Goal: Task Accomplishment & Management: Manage account settings

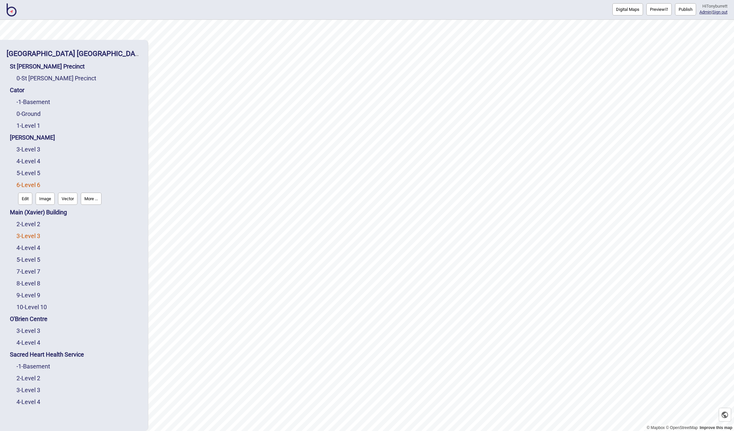
click at [33, 239] on link "3 - Level 3" at bounding box center [28, 236] width 24 height 7
click at [35, 208] on link "2 - Level 2" at bounding box center [28, 208] width 24 height 7
click at [23, 221] on button "Edit" at bounding box center [25, 223] width 14 height 12
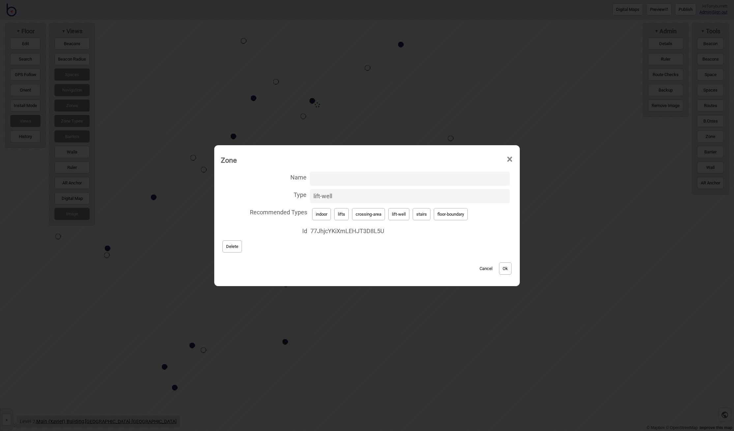
click at [318, 176] on input "Name" at bounding box center [410, 179] width 200 height 14
drag, startPoint x: 339, startPoint y: 179, endPoint x: 289, endPoint y: 178, distance: 49.8
click at [289, 178] on label "Name Xavier Lifts" at bounding box center [367, 178] width 292 height 17
click at [310, 178] on input "Xavier Lifts" at bounding box center [410, 179] width 200 height 14
drag, startPoint x: 342, startPoint y: 177, endPoint x: 345, endPoint y: 177, distance: 3.3
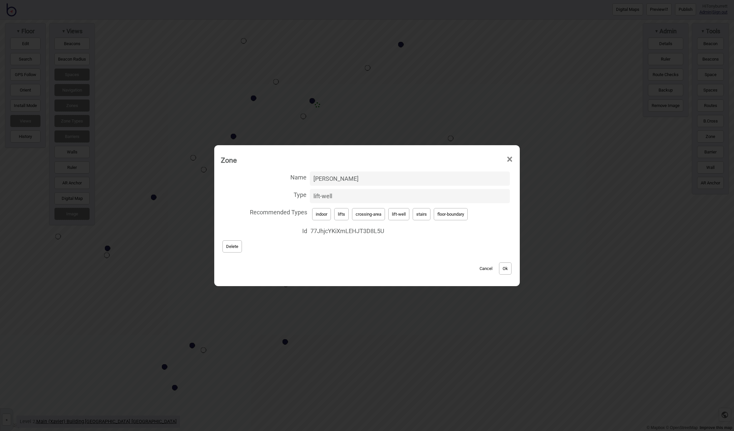
click at [342, 177] on input "Xavier Lifts" at bounding box center [410, 179] width 200 height 14
drag, startPoint x: 345, startPoint y: 177, endPoint x: 308, endPoint y: 177, distance: 36.9
click at [308, 177] on label "Name Xavier Lifts" at bounding box center [367, 178] width 292 height 17
click at [310, 177] on input "Xavier Lifts" at bounding box center [410, 179] width 200 height 14
type input "Xavier Lifts"
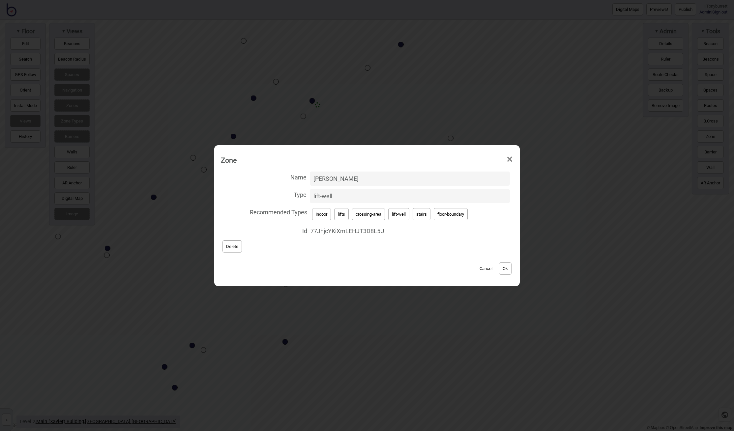
click at [502, 265] on button "Ok" at bounding box center [505, 269] width 13 height 12
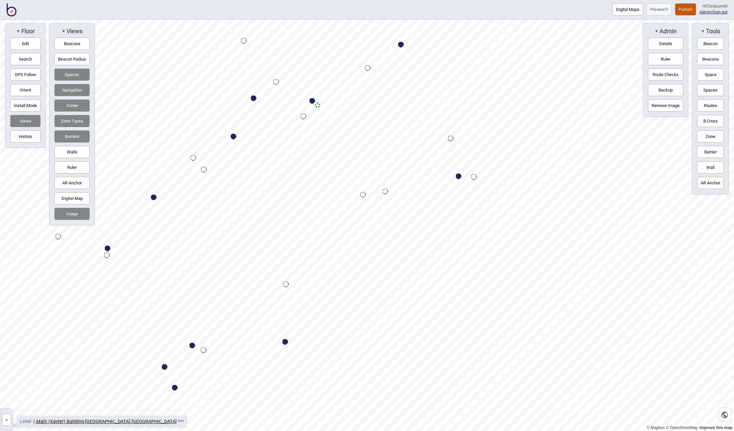
click at [2, 420] on button "»" at bounding box center [6, 420] width 9 height 12
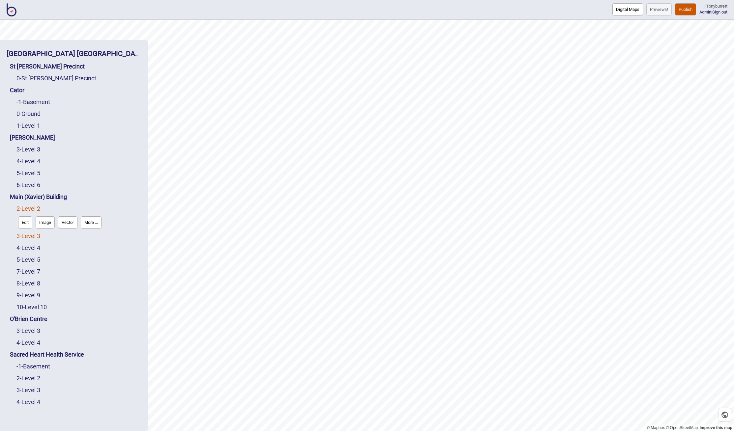
click at [32, 237] on link "3 - Level 3" at bounding box center [28, 236] width 24 height 7
click at [24, 237] on button "Edit" at bounding box center [25, 234] width 14 height 12
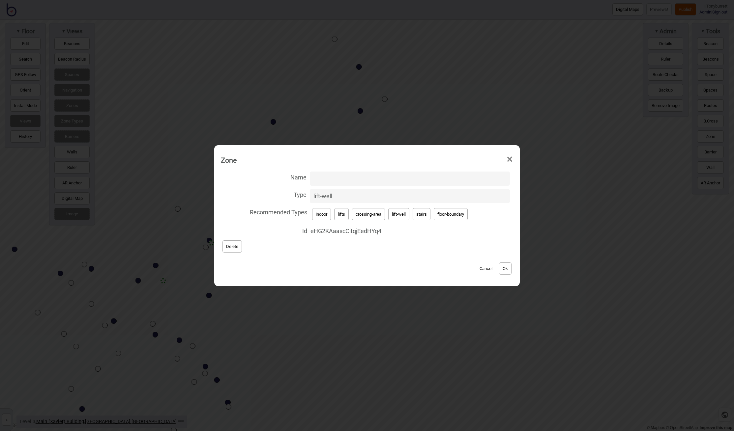
click at [320, 183] on input "Name" at bounding box center [410, 179] width 200 height 14
paste input "Xavier Lifts"
type input "Xavier Lifts"
click at [504, 269] on button "Ok" at bounding box center [505, 269] width 13 height 12
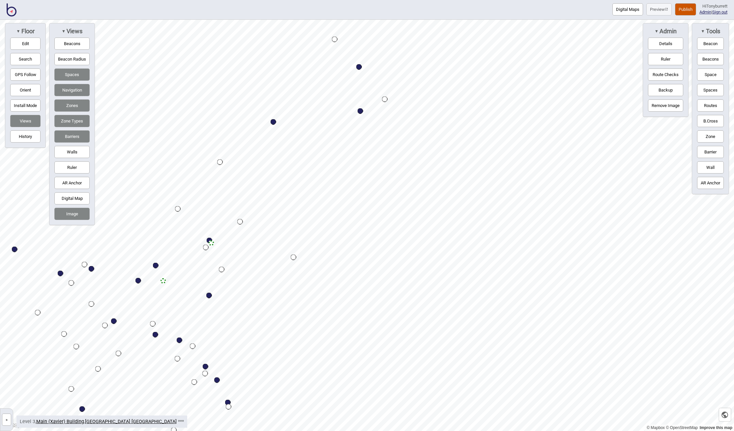
click at [4, 420] on button "»" at bounding box center [6, 420] width 9 height 12
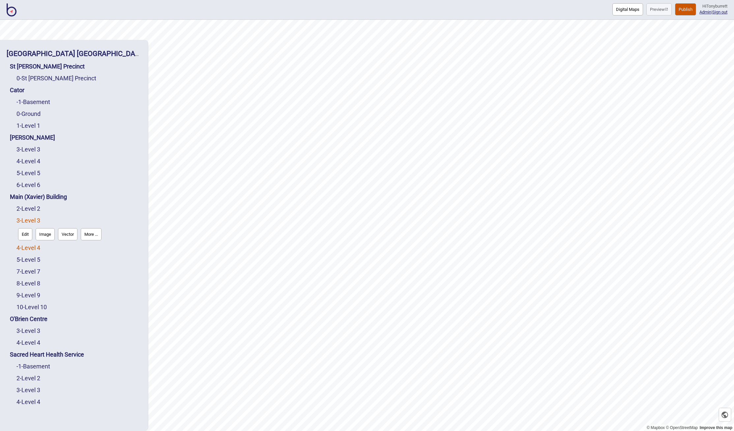
click at [40, 247] on link "4 - Level 4" at bounding box center [28, 248] width 24 height 7
click at [29, 248] on button "Edit" at bounding box center [25, 246] width 14 height 12
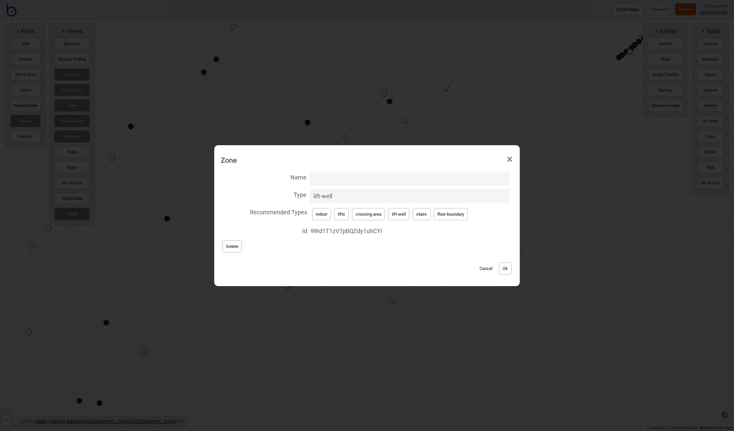
click at [324, 172] on input "Name" at bounding box center [410, 179] width 200 height 14
paste input "Xavier Lifts"
type input "Xavier Lifts"
click at [511, 267] on button "Ok" at bounding box center [505, 269] width 13 height 12
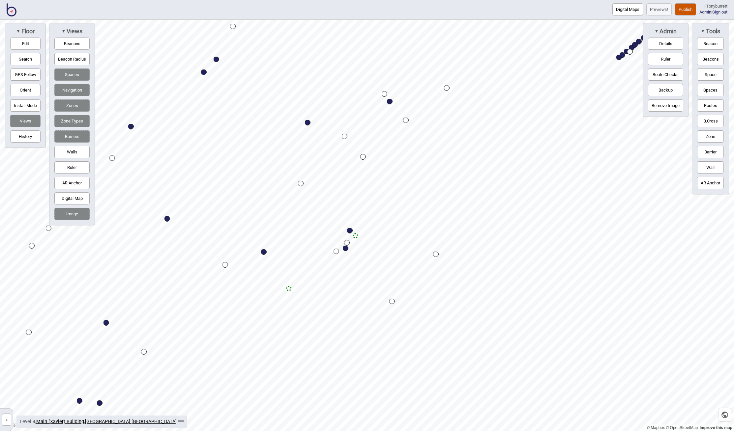
click at [5, 420] on button "»" at bounding box center [6, 420] width 9 height 12
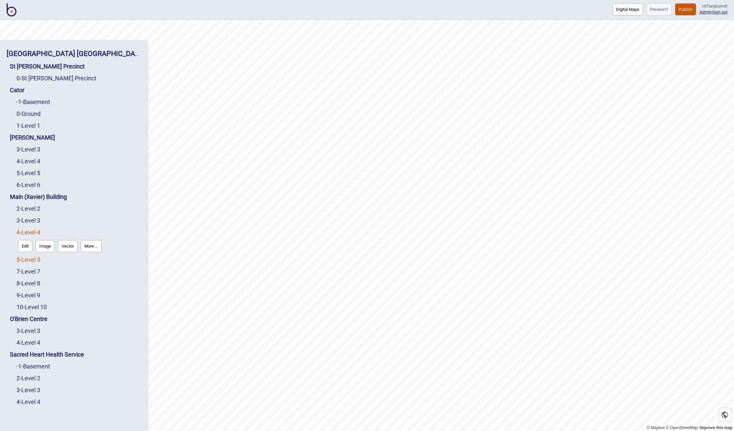
click at [34, 259] on link "5 - Level 5" at bounding box center [28, 259] width 24 height 7
click at [22, 259] on button "Edit" at bounding box center [25, 258] width 14 height 12
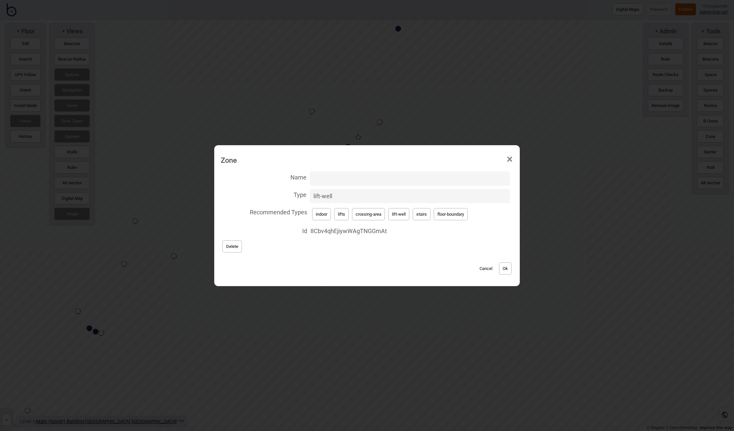
click at [321, 180] on input "Name" at bounding box center [410, 179] width 200 height 14
paste input "Xavier Lifts"
type input "Xavier Lifts"
click at [508, 269] on button "Ok" at bounding box center [505, 269] width 13 height 12
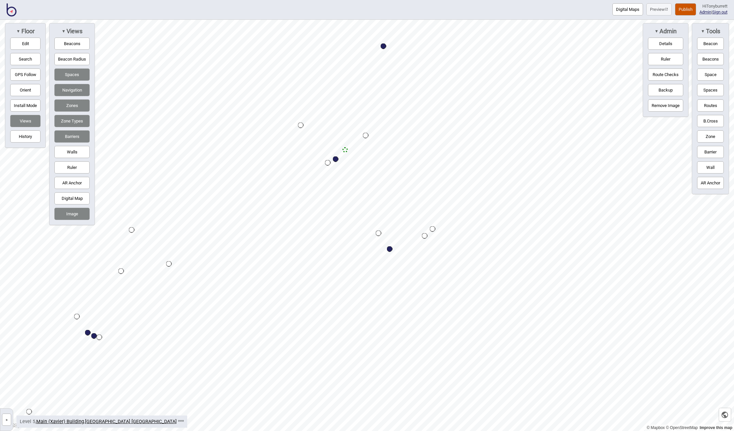
drag, startPoint x: 4, startPoint y: 420, endPoint x: 12, endPoint y: 417, distance: 8.6
click at [4, 420] on button "»" at bounding box center [6, 420] width 9 height 12
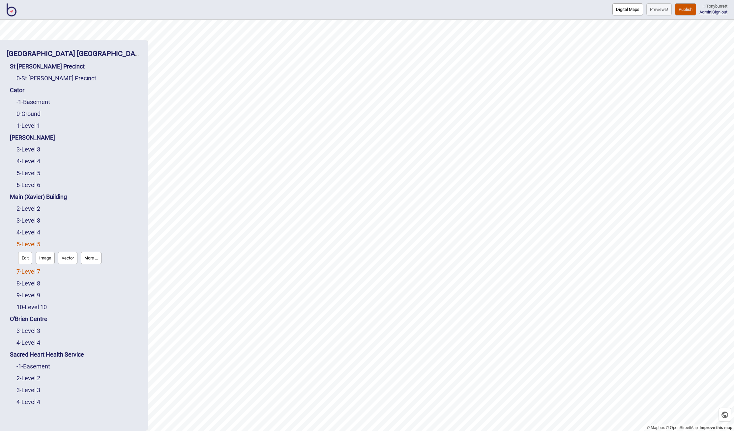
click at [29, 271] on link "7 - Level 7" at bounding box center [28, 271] width 24 height 7
click at [28, 273] on button "Edit" at bounding box center [25, 270] width 14 height 12
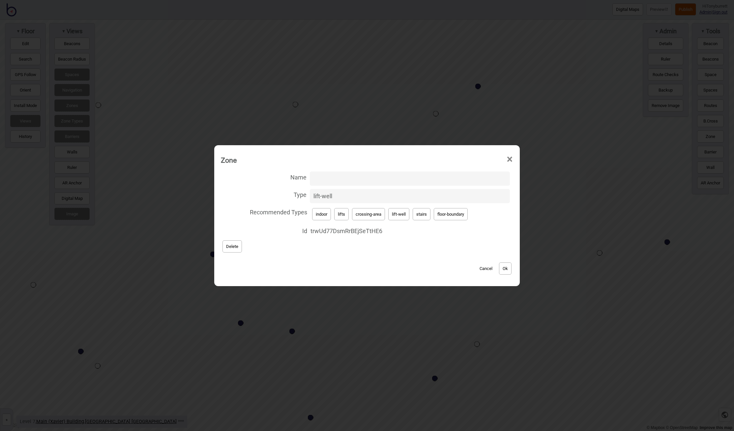
click at [339, 180] on input "Name" at bounding box center [410, 179] width 200 height 14
paste input "Xavier Lifts"
type input "Xavier Lifts"
click at [507, 270] on button "Ok" at bounding box center [505, 269] width 13 height 12
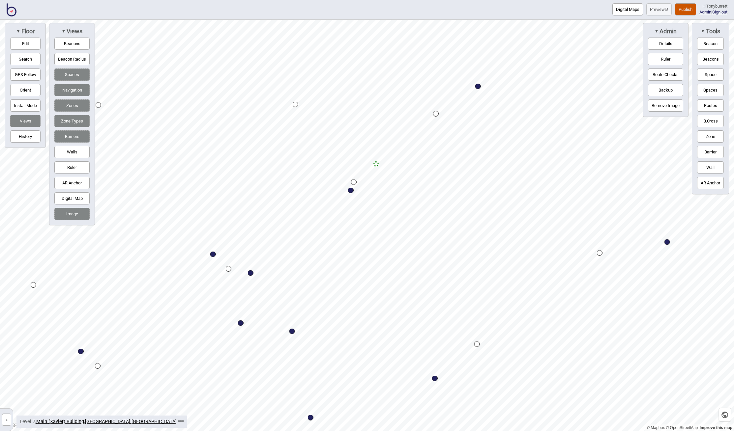
click at [5, 421] on button "»" at bounding box center [6, 420] width 9 height 12
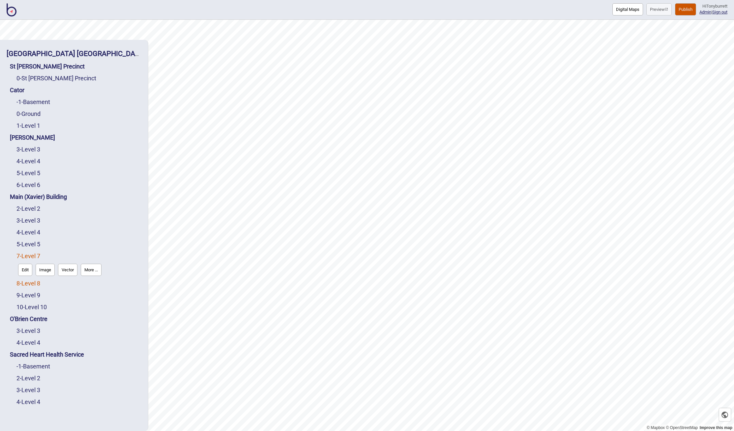
click at [40, 283] on link "8 - Level 8" at bounding box center [28, 283] width 24 height 7
click at [27, 285] on button "Edit" at bounding box center [25, 282] width 14 height 12
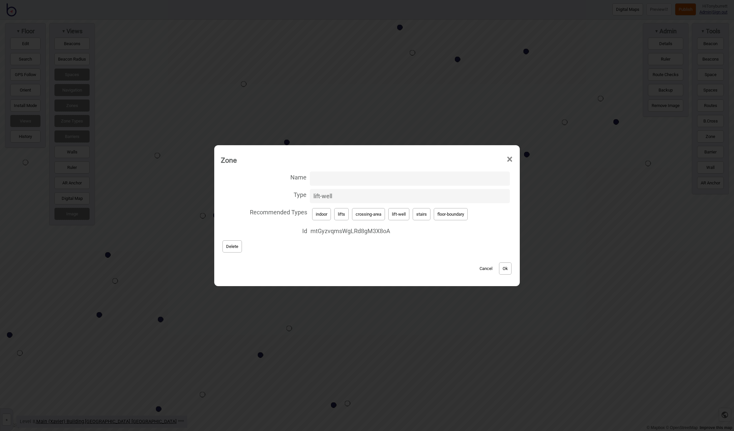
click at [329, 176] on input "Name" at bounding box center [410, 179] width 200 height 14
paste input "Xavier Lifts"
type input "Xavier Lifts"
click at [510, 270] on button "Ok" at bounding box center [505, 269] width 13 height 12
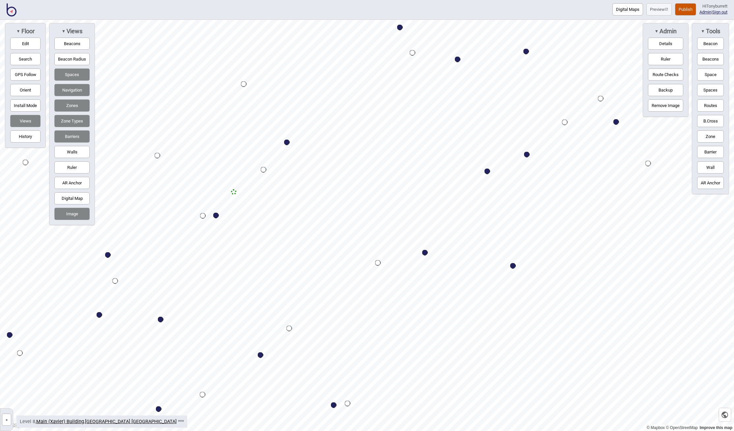
drag, startPoint x: 4, startPoint y: 418, endPoint x: 13, endPoint y: 388, distance: 30.5
click at [5, 417] on button "»" at bounding box center [6, 420] width 9 height 12
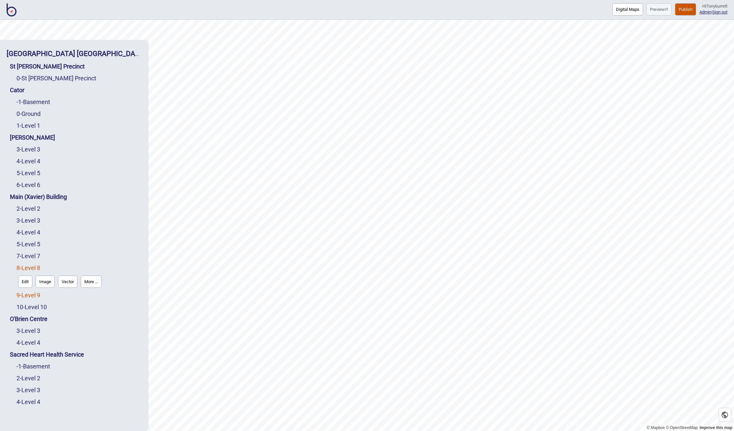
click at [28, 296] on link "9 - Level 9" at bounding box center [28, 295] width 24 height 7
click at [25, 297] on button "Edit" at bounding box center [25, 294] width 14 height 12
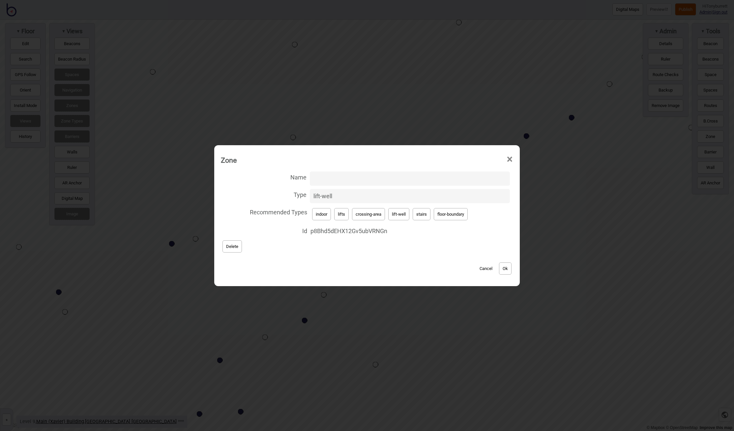
click at [322, 179] on input "Name" at bounding box center [410, 179] width 200 height 14
paste input "Xavier Lifts"
type input "Xavier Lifts"
click at [505, 271] on button "Ok" at bounding box center [505, 269] width 13 height 12
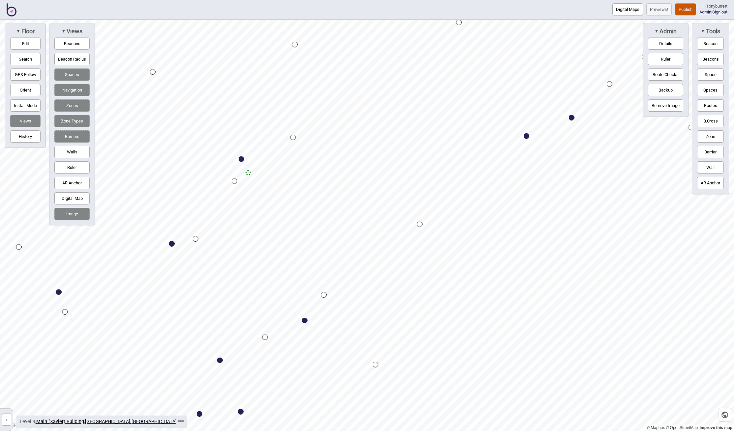
click at [1, 419] on link "»" at bounding box center [6, 419] width 13 height 7
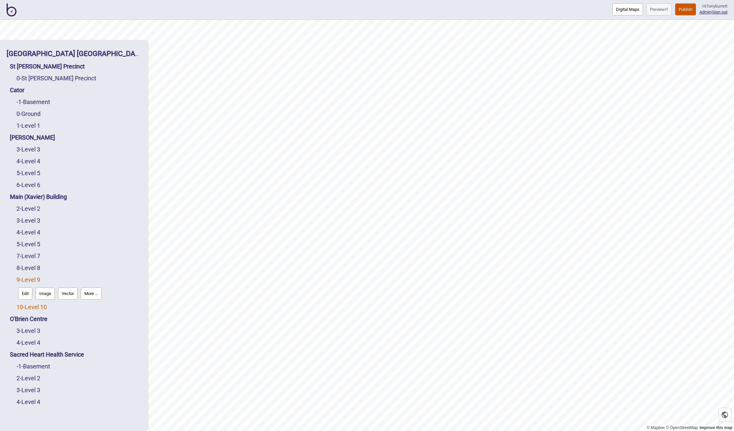
click at [31, 309] on link "10 - Level 10" at bounding box center [31, 307] width 30 height 7
click at [26, 309] on button "Edit" at bounding box center [25, 306] width 14 height 12
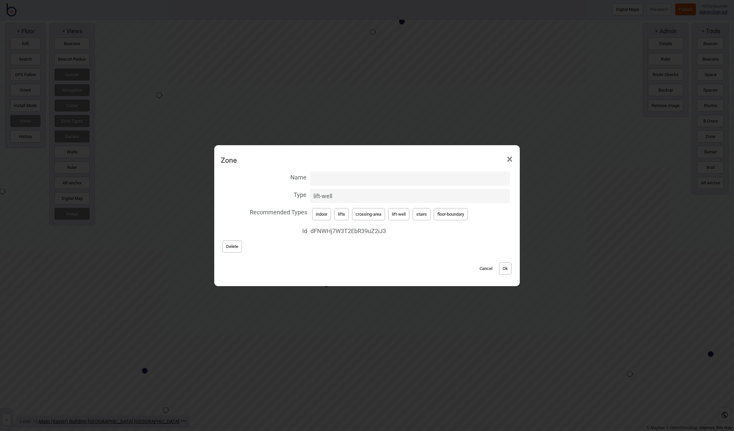
click at [317, 180] on input "Name" at bounding box center [410, 179] width 200 height 14
paste input "Xavier Lifts"
type input "Xavier Lifts"
click at [506, 270] on button "Ok" at bounding box center [505, 269] width 13 height 12
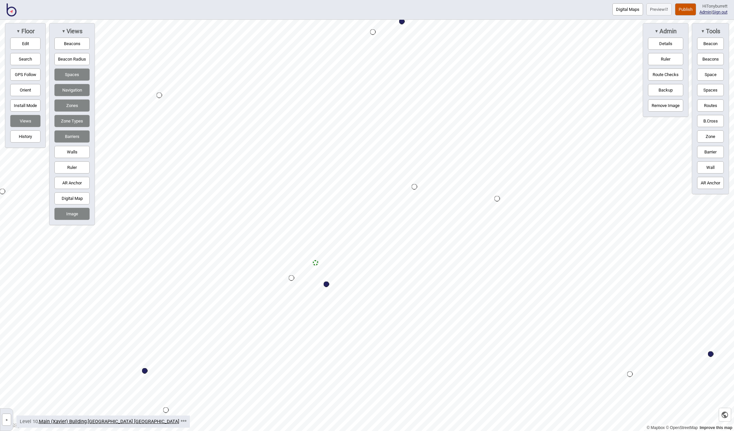
click at [682, 6] on button "Publish" at bounding box center [685, 9] width 21 height 12
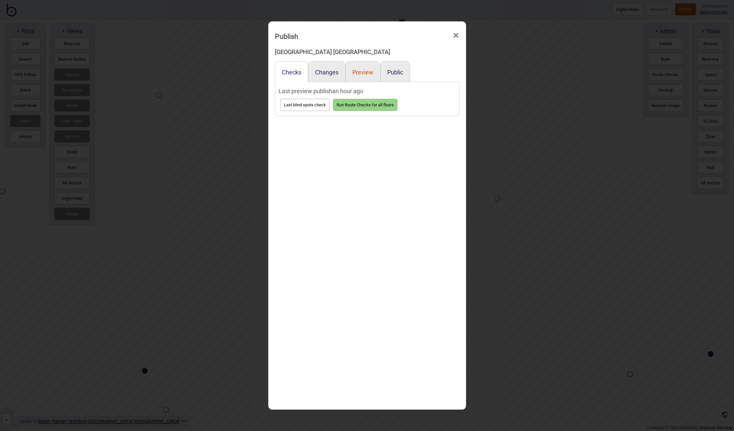
click at [361, 69] on button "Preview" at bounding box center [362, 72] width 21 height 7
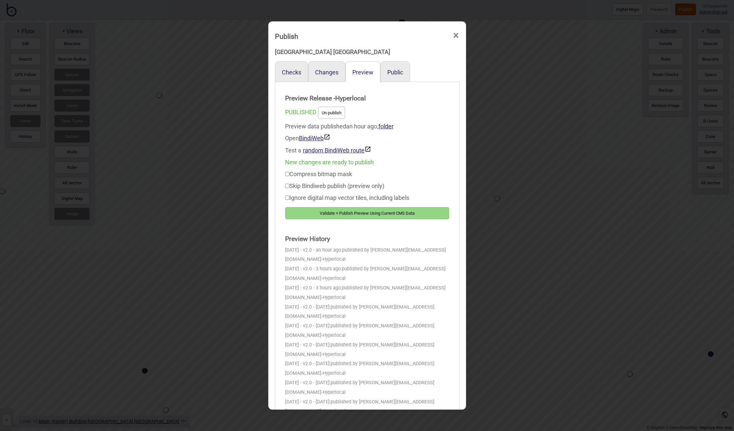
click at [336, 212] on button "Validate + Publish Preview Using Current CMS Data" at bounding box center [367, 213] width 164 height 12
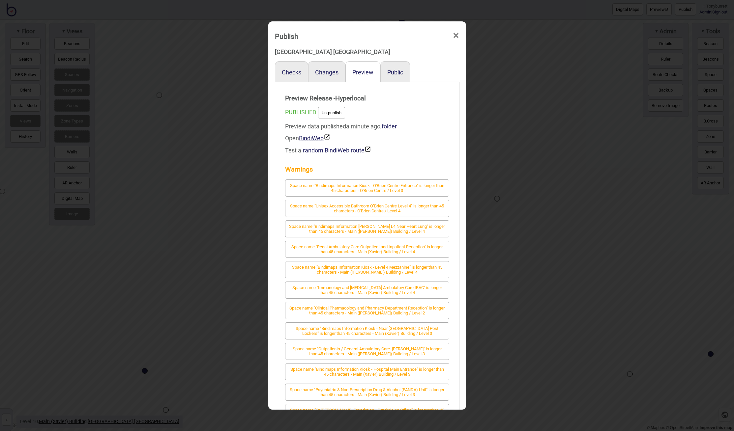
click at [456, 33] on span "×" at bounding box center [455, 36] width 7 height 22
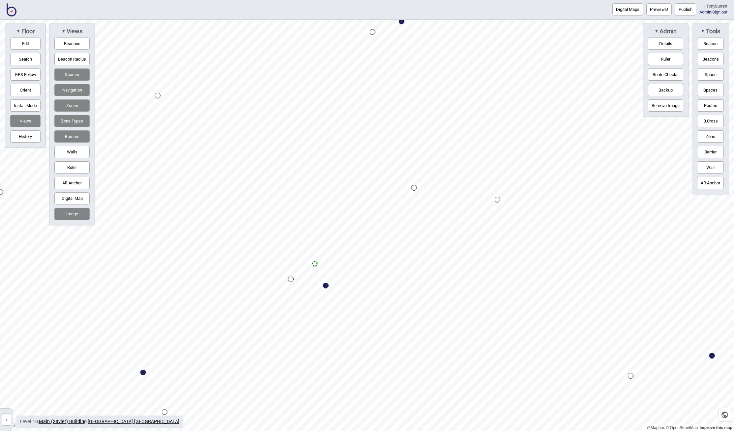
click at [6, 420] on button "»" at bounding box center [6, 420] width 9 height 12
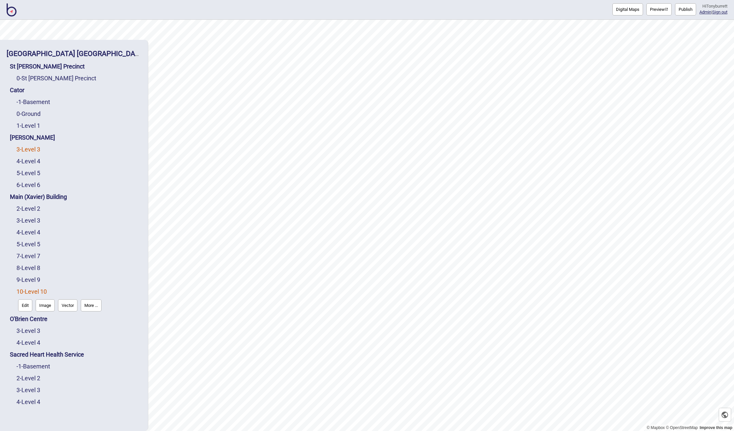
click at [26, 146] on link "3 - Level 3" at bounding box center [28, 149] width 24 height 7
click at [25, 160] on button "Edit" at bounding box center [25, 163] width 14 height 12
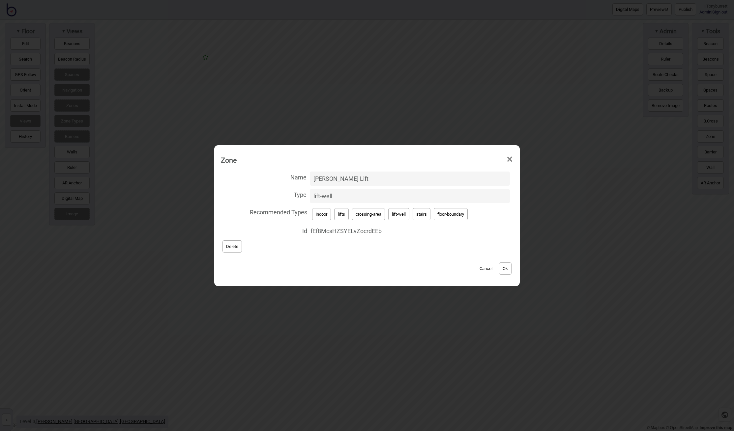
click at [487, 268] on button "Cancel" at bounding box center [485, 269] width 19 height 12
drag, startPoint x: 319, startPoint y: 178, endPoint x: 306, endPoint y: 180, distance: 13.0
click at [306, 180] on label "Name De Lacy Lift" at bounding box center [367, 178] width 292 height 17
click at [310, 180] on input "De Lacy Lift" at bounding box center [410, 179] width 200 height 14
click at [509, 268] on button "Ok" at bounding box center [505, 269] width 13 height 12
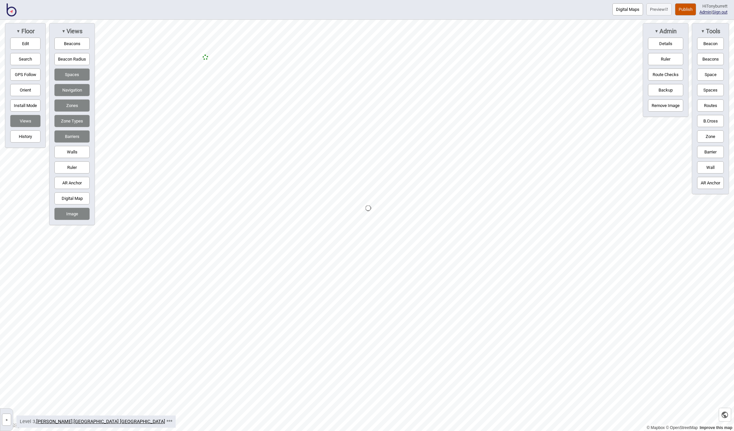
click at [11, 419] on button "»" at bounding box center [6, 420] width 9 height 12
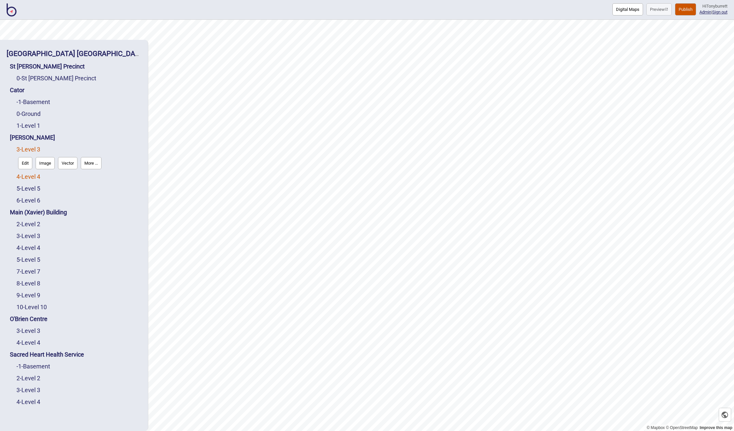
click at [31, 177] on link "4 - Level 4" at bounding box center [28, 176] width 24 height 7
drag, startPoint x: 22, startPoint y: 175, endPoint x: 25, endPoint y: 176, distance: 3.4
click at [25, 176] on button "Edit" at bounding box center [25, 175] width 14 height 12
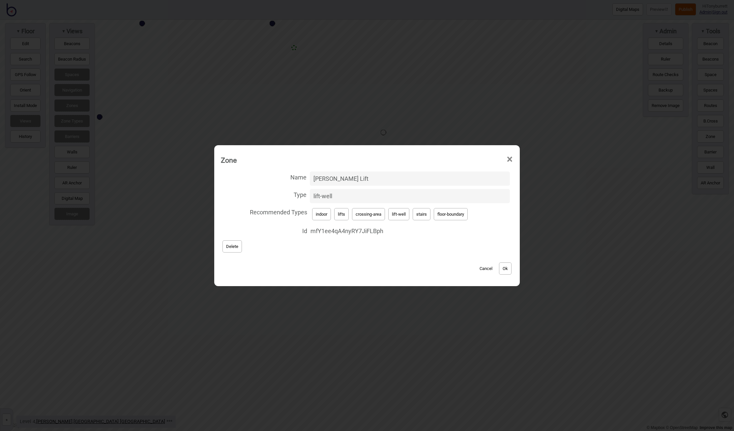
click at [254, 172] on label "Name De Lacy Lift" at bounding box center [367, 178] width 292 height 17
click at [310, 172] on input "De Lacy Lift" at bounding box center [410, 179] width 200 height 14
drag, startPoint x: 353, startPoint y: 179, endPoint x: 272, endPoint y: 178, distance: 81.1
click at [272, 178] on label "Name De Lacy Lift" at bounding box center [367, 178] width 292 height 17
click at [310, 178] on input "De Lacy Lift" at bounding box center [410, 179] width 200 height 14
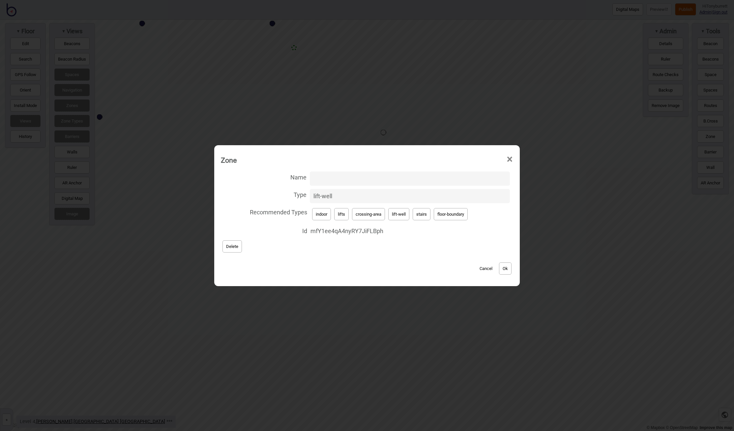
click at [508, 267] on button "Ok" at bounding box center [505, 269] width 13 height 12
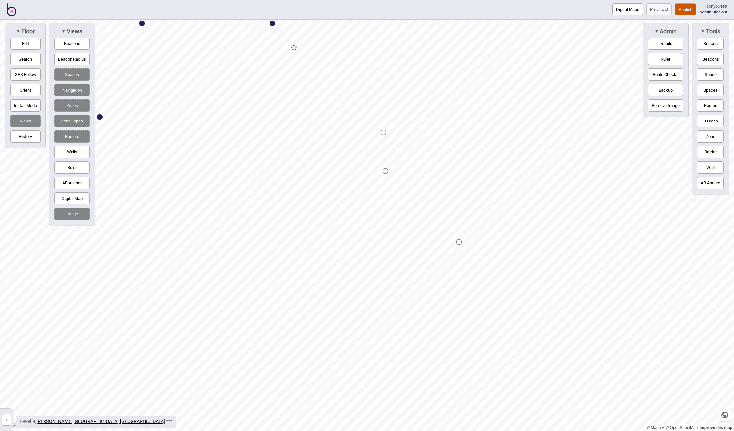
click at [9, 422] on button "»" at bounding box center [6, 420] width 9 height 12
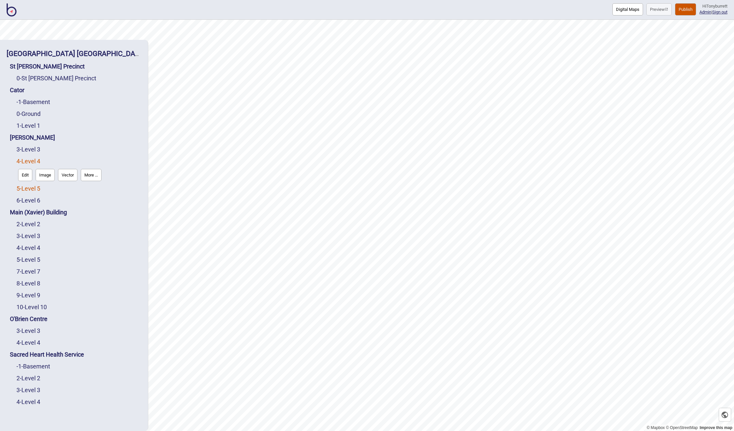
click at [33, 187] on link "5 - Level 5" at bounding box center [28, 188] width 24 height 7
click at [27, 187] on button "Edit" at bounding box center [25, 187] width 14 height 12
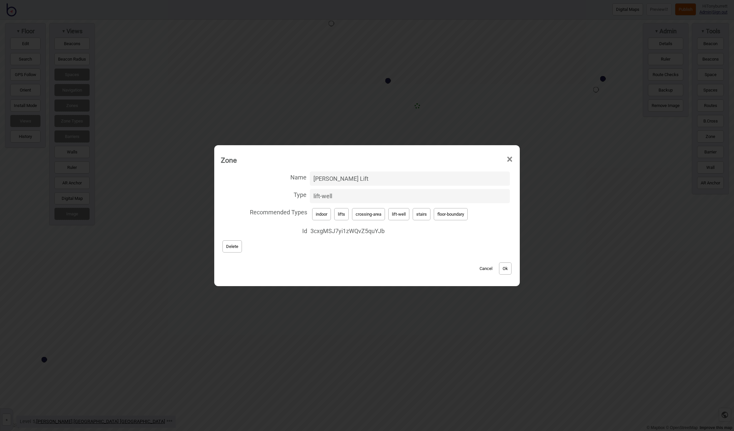
drag, startPoint x: 292, startPoint y: 177, endPoint x: 285, endPoint y: 178, distance: 6.6
click at [285, 178] on label "Name De Lacy Lift" at bounding box center [367, 178] width 292 height 17
click at [310, 178] on input "De Lacy Lift" at bounding box center [410, 179] width 200 height 14
click at [507, 266] on button "Ok" at bounding box center [505, 269] width 13 height 12
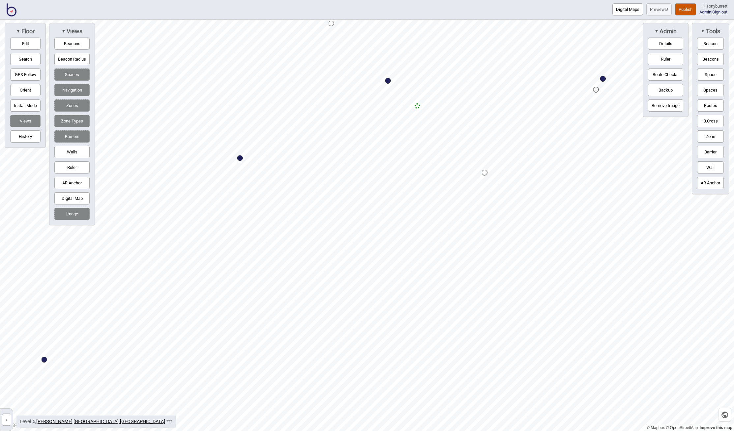
click at [8, 420] on button "»" at bounding box center [6, 420] width 9 height 12
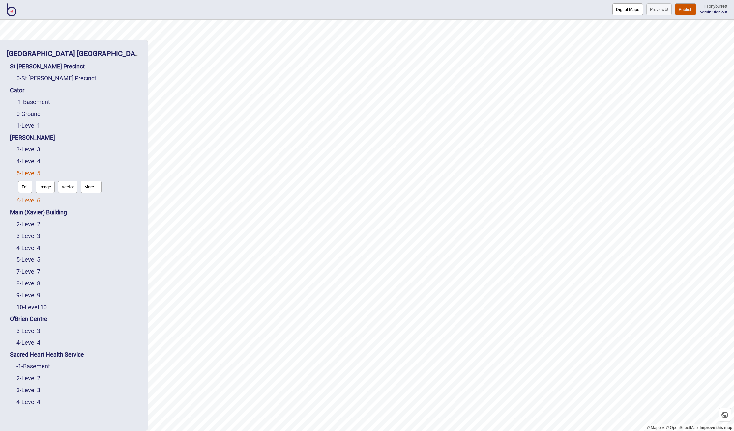
click at [31, 201] on link "6 - Level 6" at bounding box center [28, 200] width 24 height 7
click at [28, 198] on button "Edit" at bounding box center [25, 199] width 14 height 12
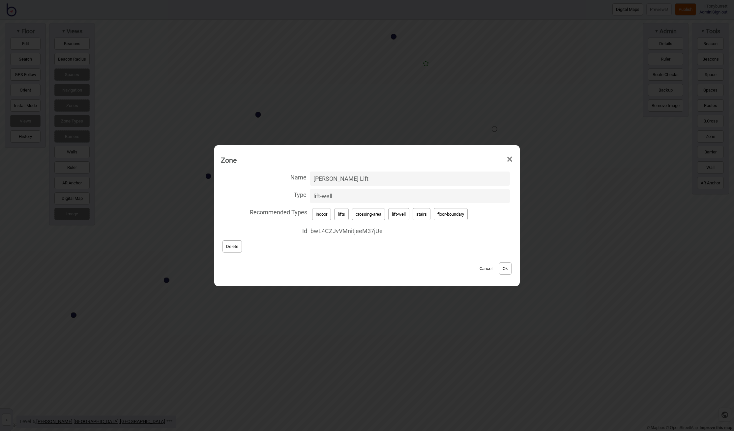
drag, startPoint x: 351, startPoint y: 179, endPoint x: 250, endPoint y: 178, distance: 101.2
click at [250, 178] on label "Name De Lacy Lift" at bounding box center [367, 178] width 292 height 17
click at [310, 178] on input "De Lacy Lift" at bounding box center [410, 179] width 200 height 14
click at [502, 269] on button "Ok" at bounding box center [505, 269] width 13 height 12
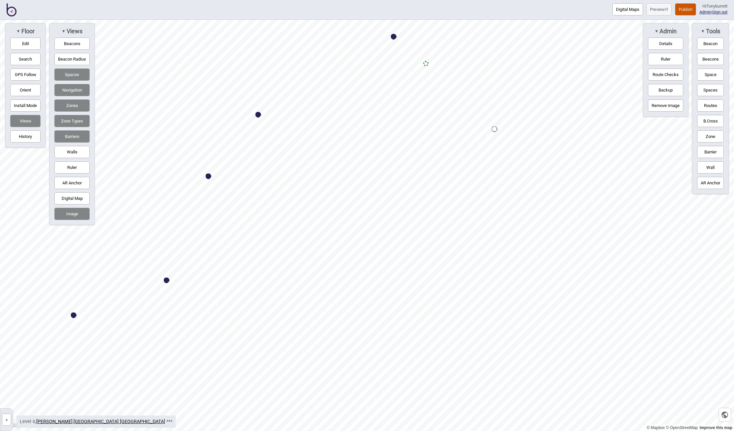
click at [676, 7] on button "Publish" at bounding box center [685, 9] width 21 height 12
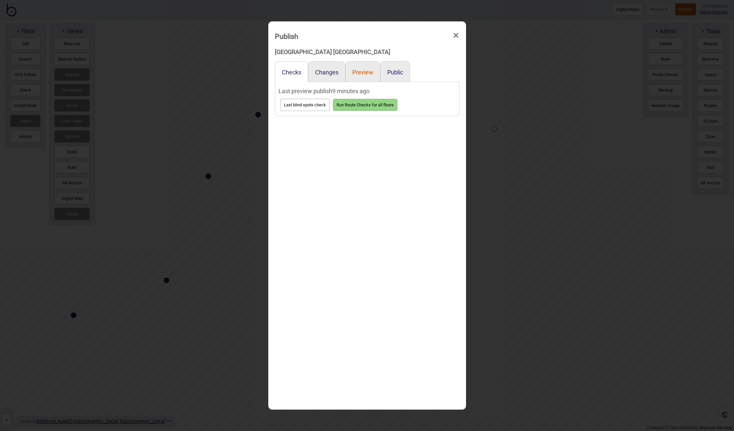
click at [362, 72] on button "Preview" at bounding box center [362, 72] width 21 height 7
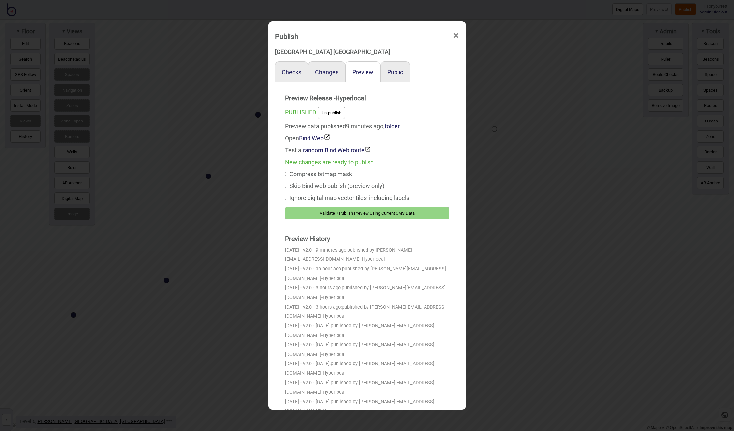
click at [347, 214] on button "Validate + Publish Preview Using Current CMS Data" at bounding box center [367, 213] width 164 height 12
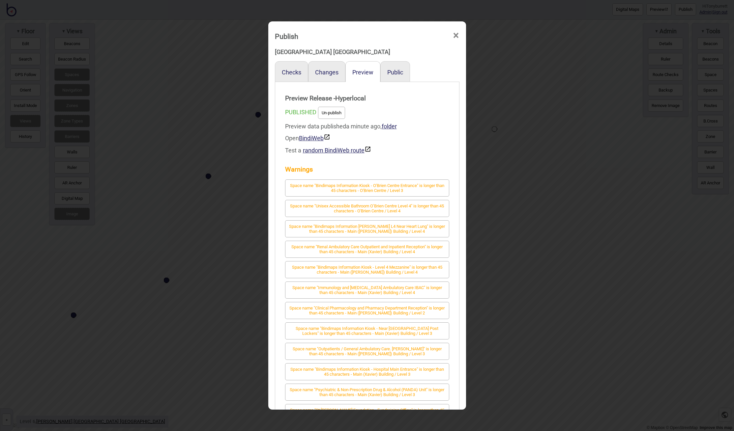
click at [455, 35] on span "×" at bounding box center [455, 36] width 7 height 22
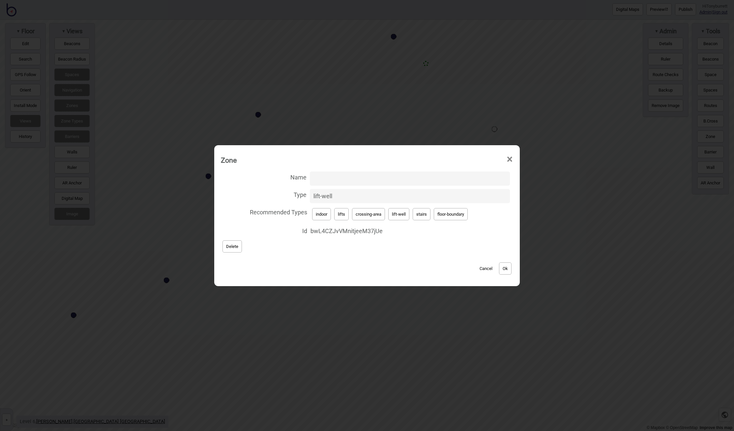
click at [323, 178] on input "Name" at bounding box center [410, 179] width 200 height 14
paste input "02C16B3F-8AFD-4390-B0FB-8EB3289E7FAC"
type input "02C16B3F-8AFD-4390-B0FB-8EB3289E7FAC"
drag, startPoint x: 434, startPoint y: 170, endPoint x: 438, endPoint y: 181, distance: 11.5
click at [434, 172] on label "Name 02C16B3F-8AFD-4390-B0FB-8EB3289E7FAC" at bounding box center [367, 178] width 292 height 17
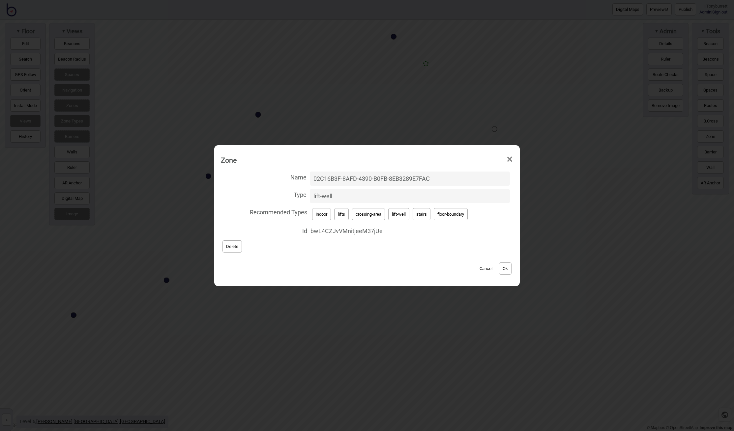
click at [434, 172] on input "02C16B3F-8AFD-4390-B0FB-8EB3289E7FAC" at bounding box center [410, 179] width 200 height 14
drag, startPoint x: 438, startPoint y: 181, endPoint x: 292, endPoint y: 176, distance: 146.1
click at [292, 176] on label "Name 02C16B3F-8AFD-4390-B0FB-8EB3289E7FAC" at bounding box center [367, 178] width 292 height 17
click at [310, 176] on input "02C16B3F-8AFD-4390-B0FB-8EB3289E7FAC" at bounding box center [410, 179] width 200 height 14
paste input "De Lacy Lift"
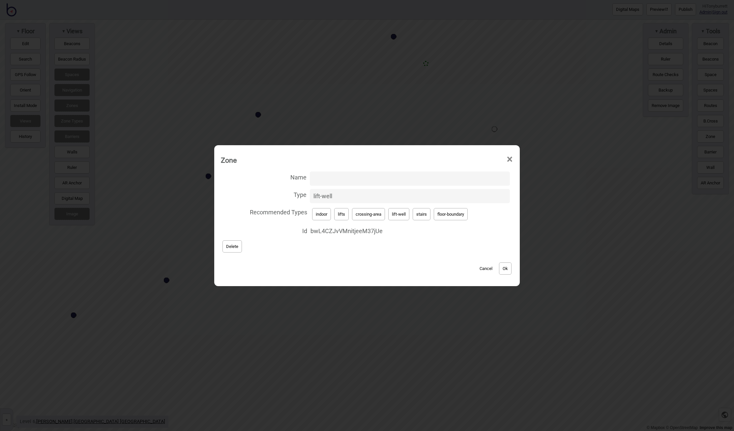
type input "De Lacy Lift"
click at [504, 268] on button "Ok" at bounding box center [505, 269] width 13 height 12
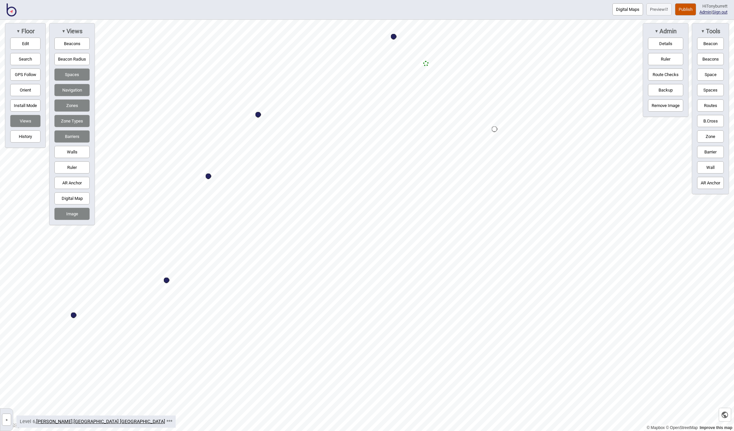
click at [9, 418] on button "»" at bounding box center [6, 420] width 9 height 12
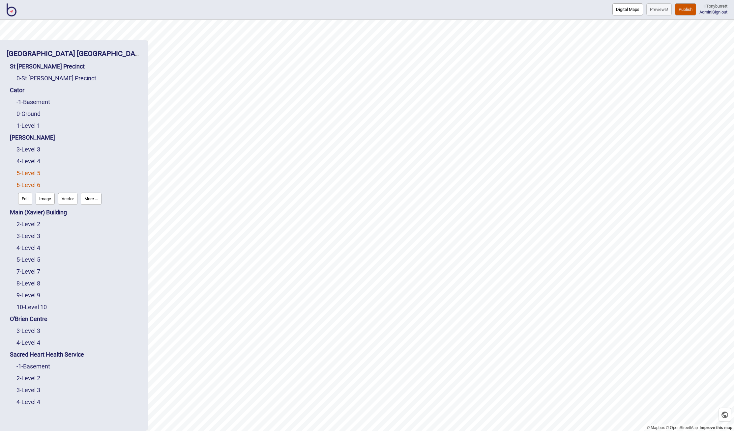
click at [36, 172] on link "5 - Level 5" at bounding box center [28, 173] width 24 height 7
click at [29, 182] on button "Edit" at bounding box center [25, 187] width 14 height 12
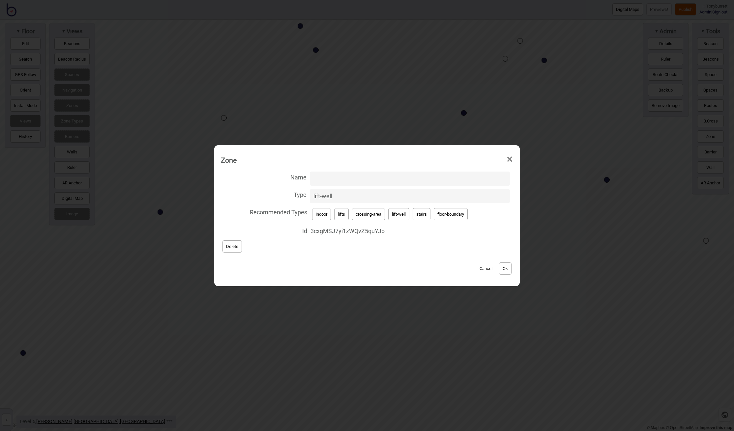
click at [324, 179] on input "Name" at bounding box center [410, 179] width 200 height 14
paste input "De Lacy Lift"
type input "De Lacy Lift"
click at [513, 269] on div "Cancel Ok" at bounding box center [367, 265] width 292 height 22
click at [508, 268] on button "Ok" at bounding box center [505, 269] width 13 height 12
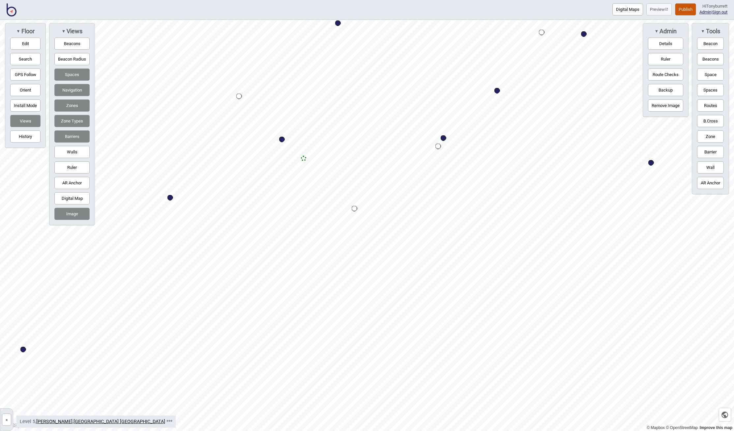
click at [7, 419] on button "»" at bounding box center [6, 420] width 9 height 12
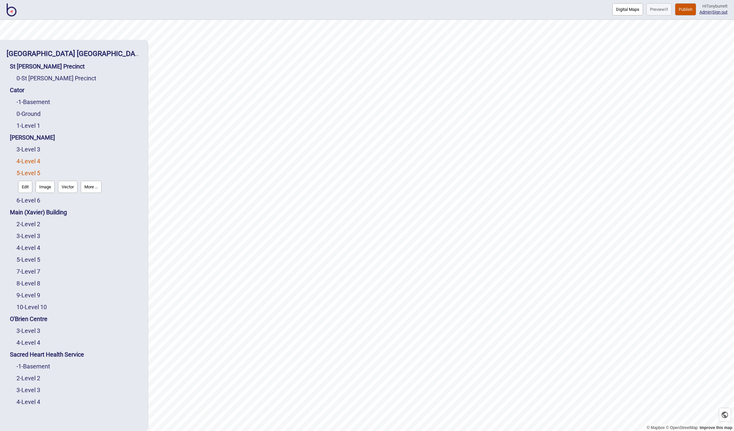
click at [30, 159] on link "4 - Level 4" at bounding box center [28, 161] width 24 height 7
click at [28, 175] on button "Edit" at bounding box center [25, 175] width 14 height 12
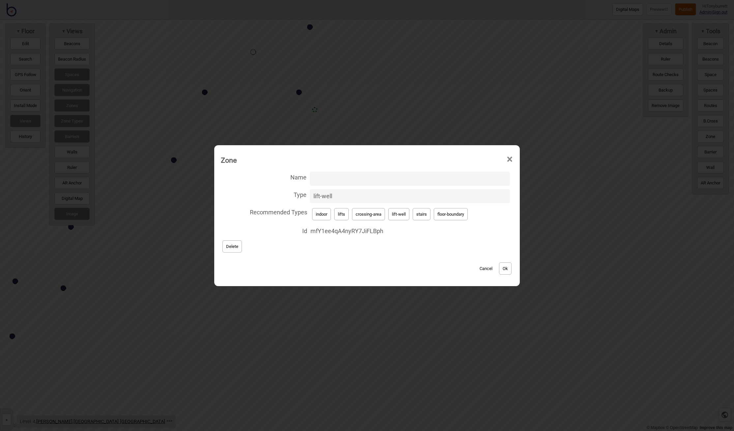
click at [320, 176] on input "Name" at bounding box center [410, 179] width 200 height 14
paste input "De Lacy Lift"
type input "De Lacy Lift"
click at [505, 271] on button "Ok" at bounding box center [505, 269] width 13 height 12
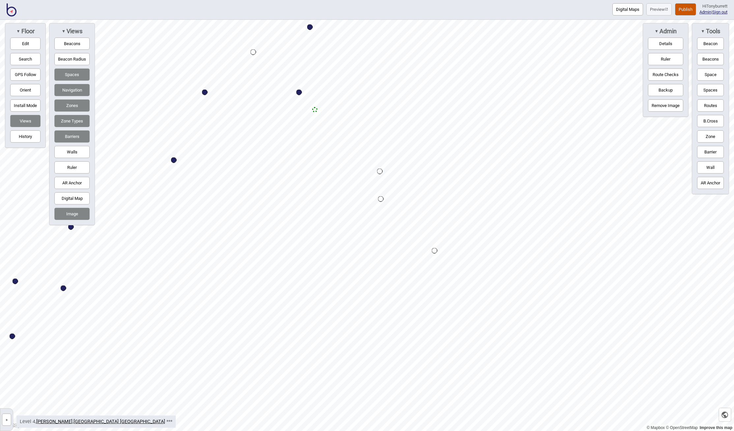
click at [5, 421] on button "»" at bounding box center [6, 420] width 9 height 12
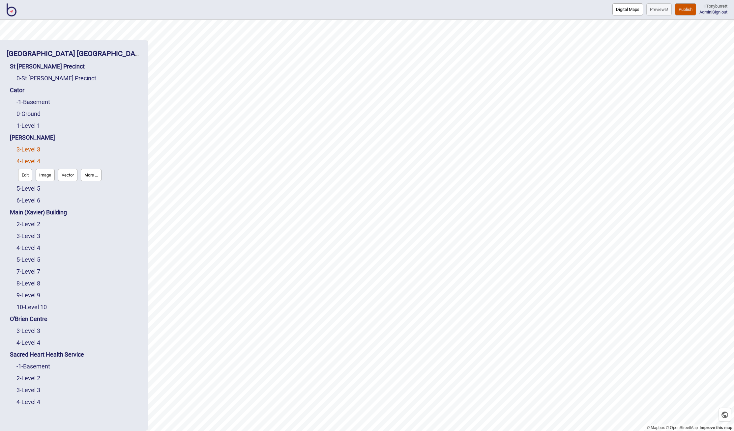
click at [32, 148] on link "3 - Level 3" at bounding box center [28, 149] width 24 height 7
click at [23, 161] on button "Edit" at bounding box center [25, 163] width 14 height 12
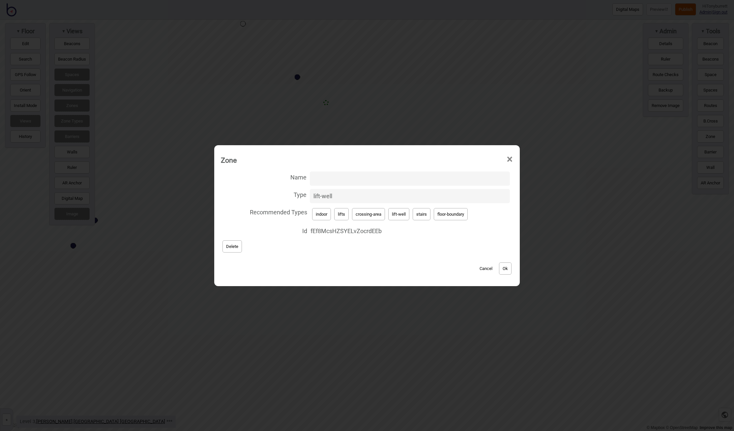
click at [311, 179] on input "Name" at bounding box center [410, 179] width 200 height 14
paste input "De Lacy Lift"
type input "De Lacy Lift"
click at [511, 271] on button "Ok" at bounding box center [505, 269] width 13 height 12
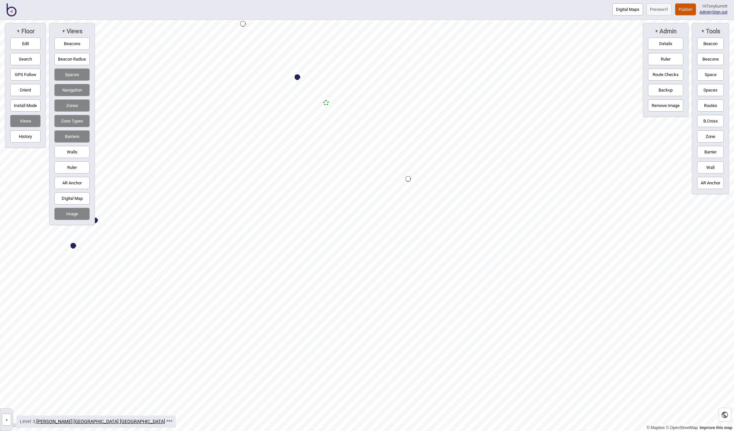
drag, startPoint x: 6, startPoint y: 417, endPoint x: 11, endPoint y: 385, distance: 32.4
click at [6, 417] on button "»" at bounding box center [6, 420] width 9 height 12
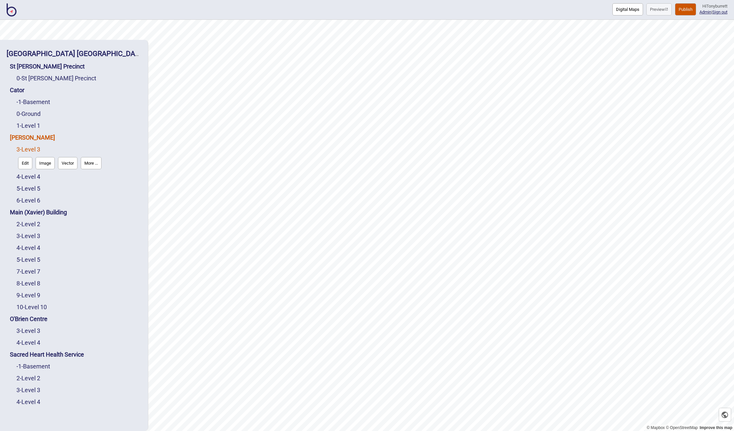
click at [26, 137] on link "De Lacy" at bounding box center [32, 137] width 45 height 7
click at [79, 149] on button "Connections" at bounding box center [66, 151] width 31 height 12
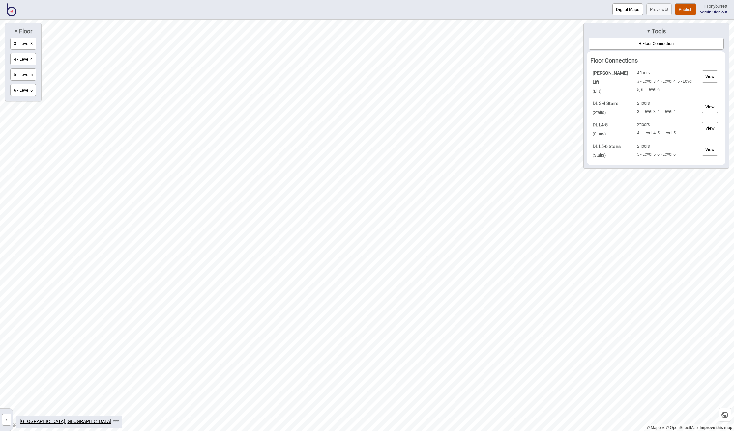
click at [605, 73] on strong "De Lacy Lift" at bounding box center [610, 78] width 35 height 14
click at [11, 420] on button "»" at bounding box center [6, 420] width 9 height 12
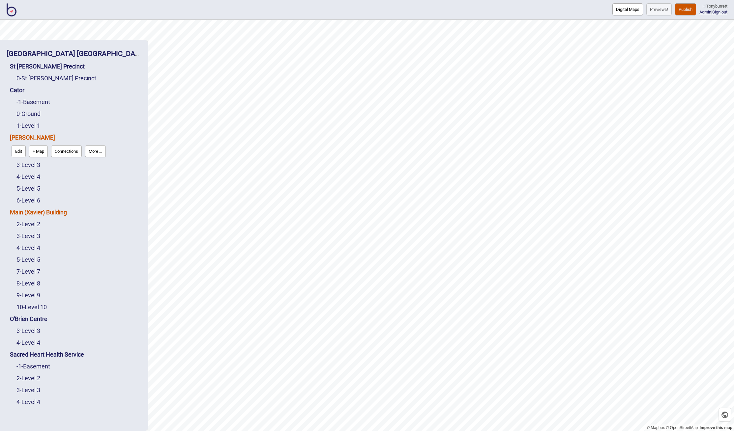
click at [39, 210] on link "Main (Xavier) Building" at bounding box center [38, 212] width 57 height 7
click at [59, 210] on button "Connections" at bounding box center [66, 211] width 31 height 12
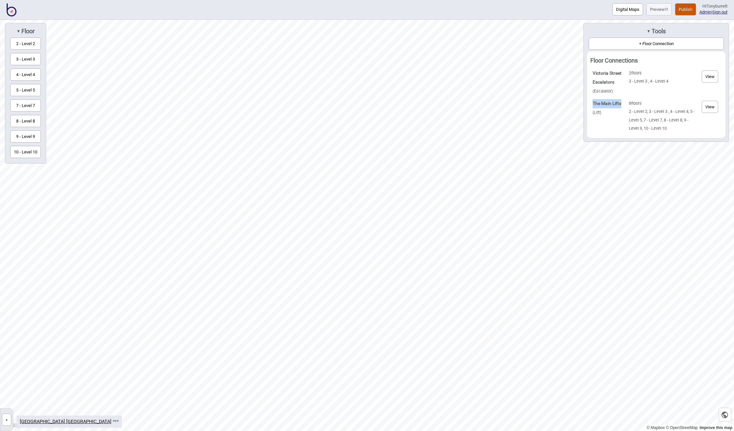
drag, startPoint x: 593, startPoint y: 110, endPoint x: 603, endPoint y: 120, distance: 14.0
click at [603, 120] on td "The Main Lifts ( Lift )" at bounding box center [609, 116] width 36 height 37
copy strong "The Main Lifts"
click at [5, 422] on button "»" at bounding box center [6, 420] width 9 height 12
click at [0, 0] on div "St Vincent's Public Hospital Sydney St Vincent's Precinct 0 - St Vincent's Prec…" at bounding box center [0, 0] width 0 height 0
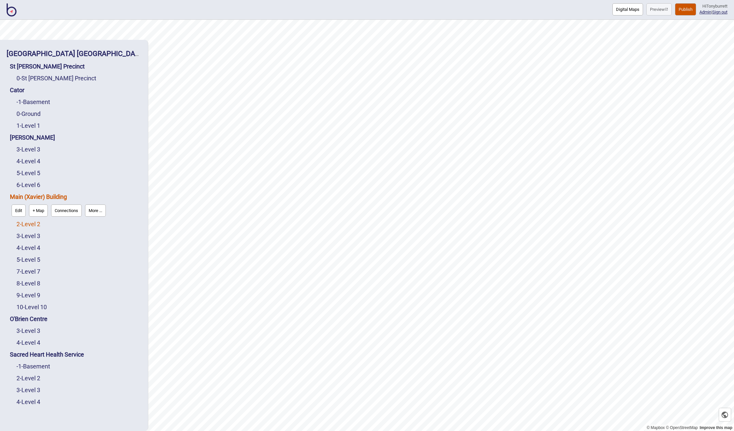
click at [34, 221] on link "2 - Level 2" at bounding box center [28, 224] width 24 height 7
click at [28, 220] on button "Edit" at bounding box center [25, 223] width 14 height 12
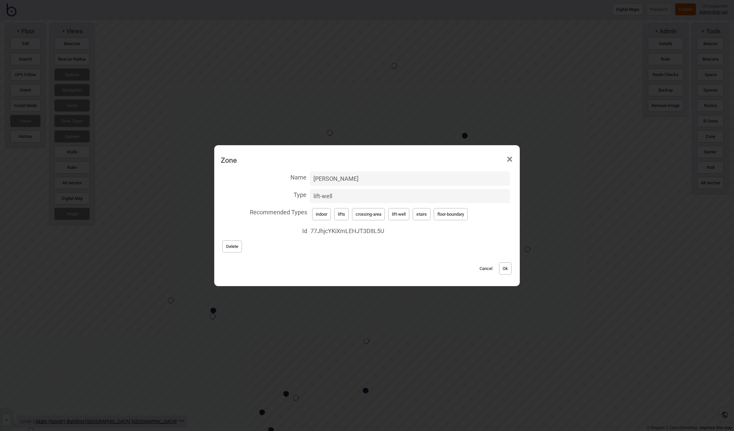
drag, startPoint x: 372, startPoint y: 176, endPoint x: 238, endPoint y: 177, distance: 133.8
click at [238, 177] on label "Name Xavier Lifts" at bounding box center [367, 178] width 292 height 17
click at [310, 177] on input "Xavier Lifts" at bounding box center [410, 179] width 200 height 14
paste input "The Main"
type input "The Main Lifts"
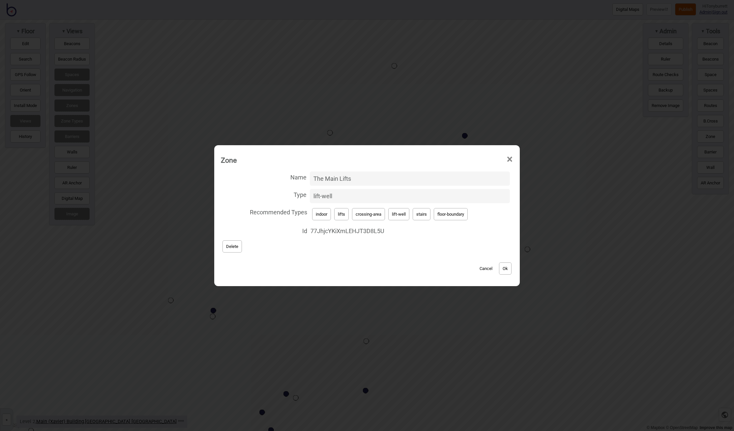
click at [502, 269] on button "Ok" at bounding box center [505, 269] width 13 height 12
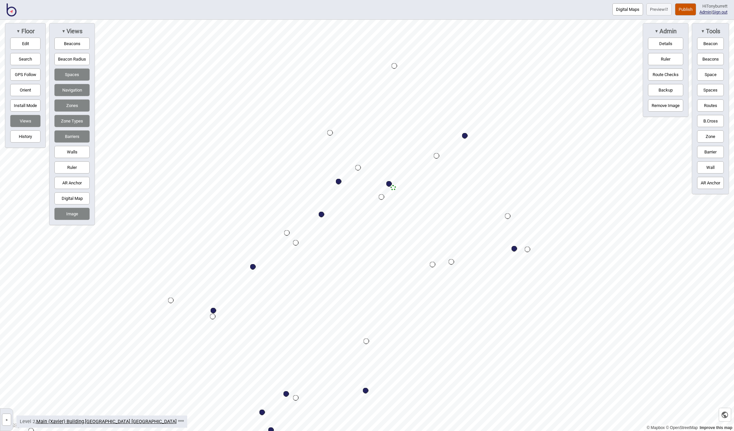
click at [3, 423] on button "»" at bounding box center [6, 420] width 9 height 12
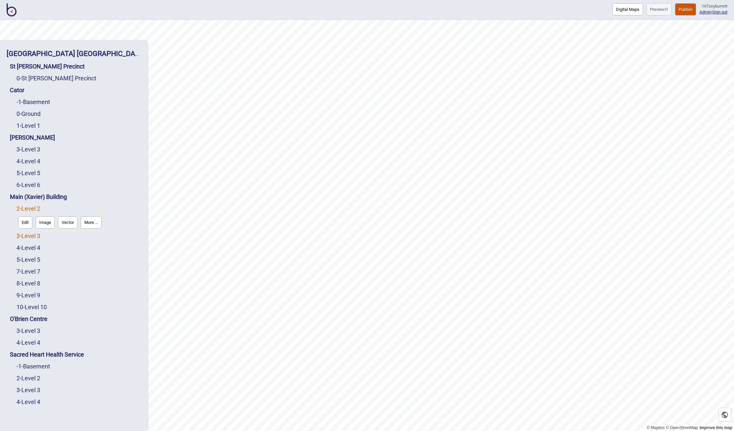
click at [30, 236] on link "3 - Level 3" at bounding box center [28, 236] width 24 height 7
click at [25, 237] on button "Edit" at bounding box center [25, 234] width 14 height 12
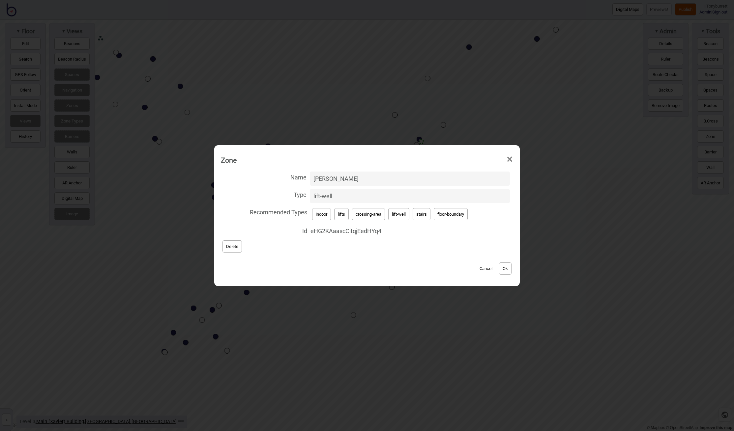
click at [286, 174] on label "Name Xavier Lifts" at bounding box center [367, 178] width 292 height 17
click at [310, 174] on input "Xavier Lifts" at bounding box center [410, 179] width 200 height 14
paste input "The Main"
type input "The Main Lifts"
click at [506, 271] on button "Ok" at bounding box center [505, 269] width 13 height 12
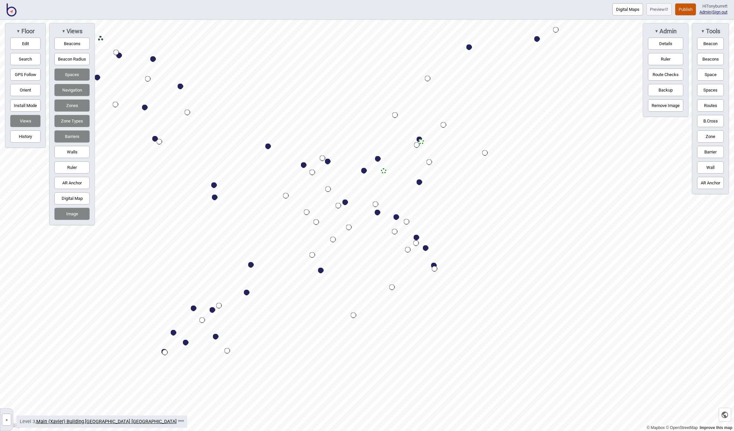
click at [9, 419] on button "»" at bounding box center [6, 420] width 9 height 12
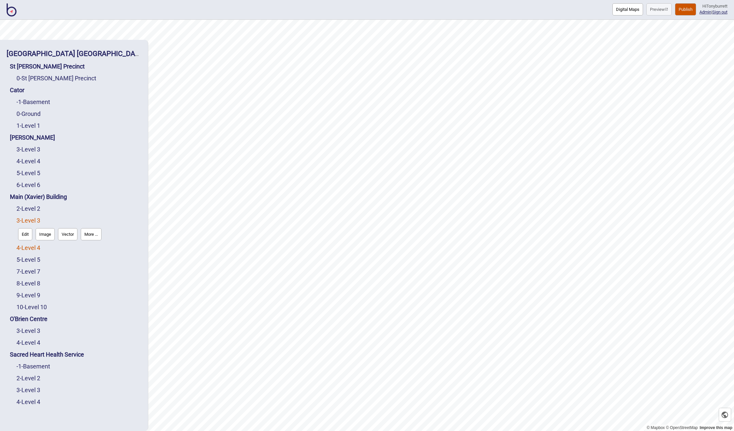
click at [32, 246] on link "4 - Level 4" at bounding box center [28, 248] width 24 height 7
click at [25, 246] on button "Edit" at bounding box center [25, 246] width 14 height 12
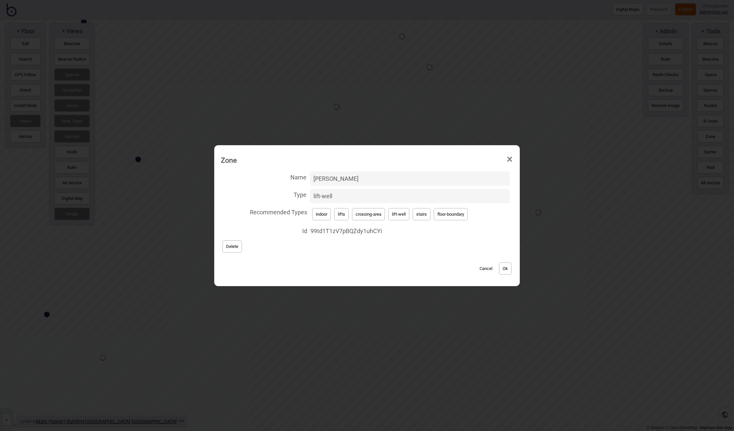
drag, startPoint x: 361, startPoint y: 179, endPoint x: 266, endPoint y: 173, distance: 94.8
click at [266, 173] on label "Name Xavier Lifts" at bounding box center [367, 178] width 292 height 17
click at [310, 173] on input "Xavier Lifts" at bounding box center [410, 179] width 200 height 14
paste input "The Main"
type input "The Main Lifts"
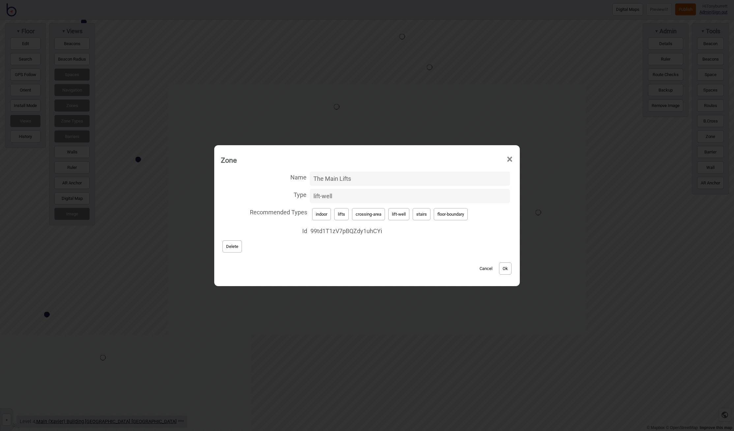
click at [507, 268] on button "Ok" at bounding box center [505, 269] width 13 height 12
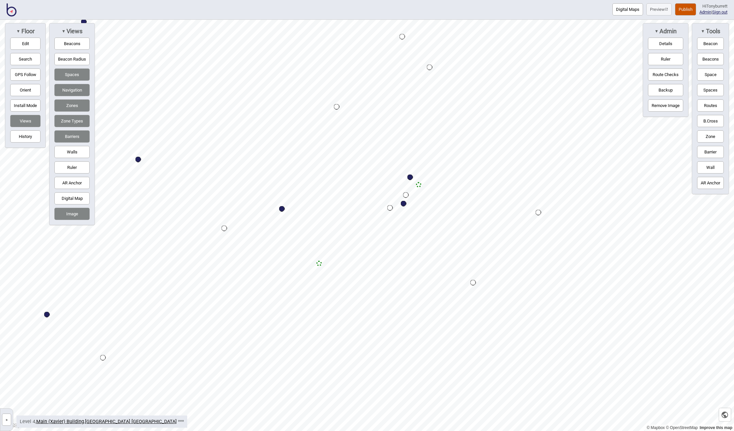
click at [9, 420] on button "»" at bounding box center [6, 420] width 9 height 12
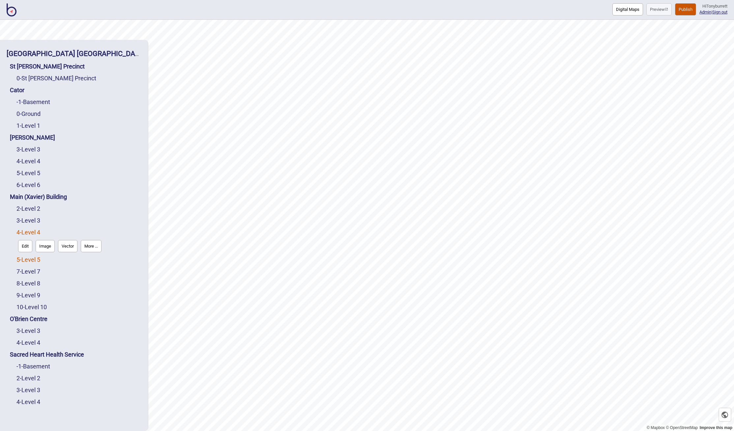
click at [31, 260] on link "5 - Level 5" at bounding box center [28, 259] width 24 height 7
click at [24, 261] on button "Edit" at bounding box center [25, 258] width 14 height 12
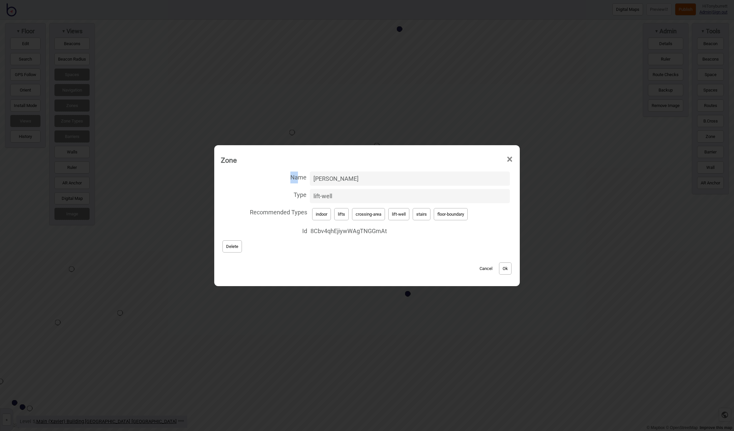
drag, startPoint x: 273, startPoint y: 171, endPoint x: 270, endPoint y: 171, distance: 3.3
click at [270, 171] on span "Name" at bounding box center [264, 177] width 86 height 14
click at [310, 172] on input "Xavier Lifts" at bounding box center [410, 179] width 200 height 14
click at [283, 176] on label "Name Xavier Lifts" at bounding box center [367, 178] width 292 height 17
click at [310, 176] on input "Xavier Lifts" at bounding box center [410, 179] width 200 height 14
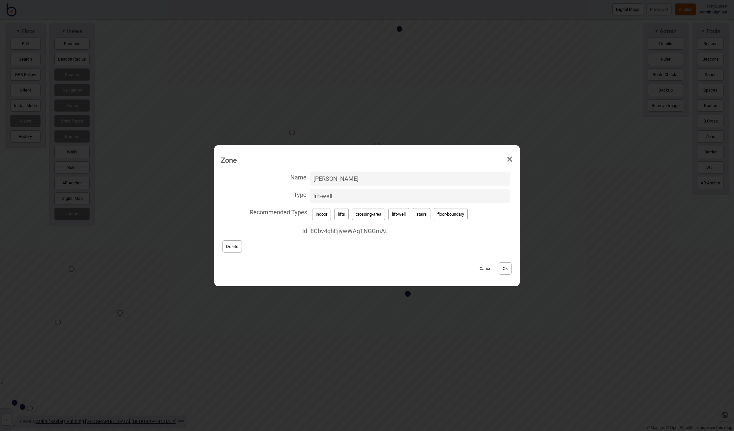
paste input "The Main"
type input "The Main Lifts"
click at [511, 271] on button "Ok" at bounding box center [505, 269] width 13 height 12
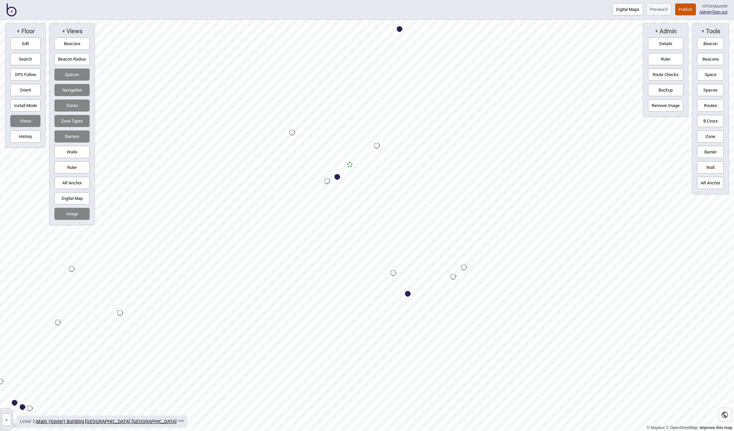
click at [3, 420] on button "»" at bounding box center [6, 420] width 9 height 12
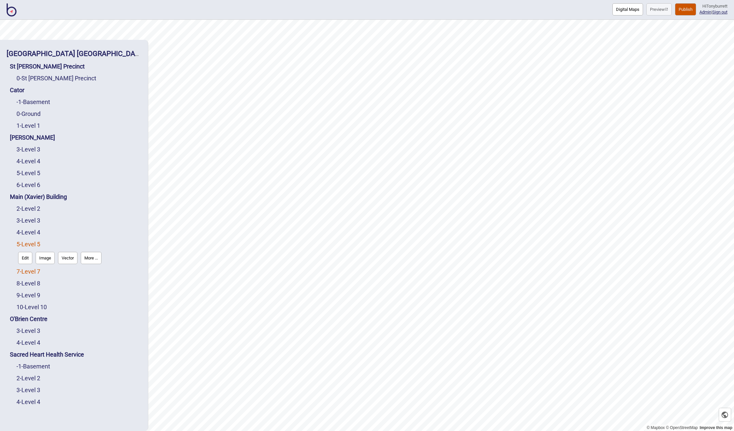
click at [30, 272] on link "7 - Level 7" at bounding box center [28, 271] width 24 height 7
click at [23, 272] on button "Edit" at bounding box center [25, 270] width 14 height 12
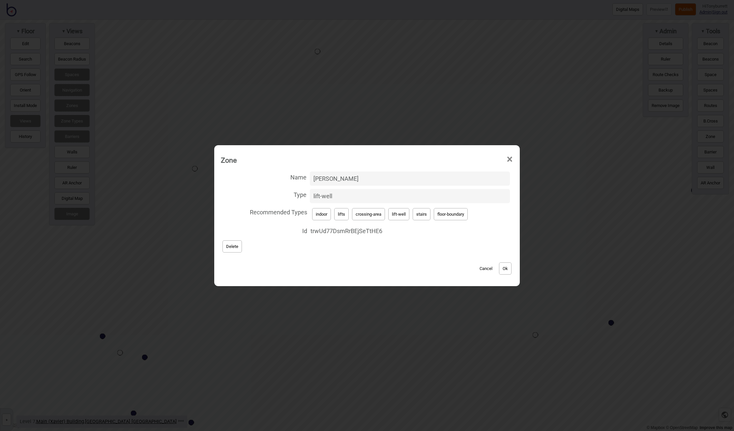
drag, startPoint x: 330, startPoint y: 179, endPoint x: 292, endPoint y: 178, distance: 37.9
click at [304, 178] on label "Name Xavier Lifts" at bounding box center [367, 178] width 292 height 17
click at [310, 178] on input "Xavier Lifts" at bounding box center [410, 179] width 200 height 14
paste input "The Main"
type input "The Main Lifts"
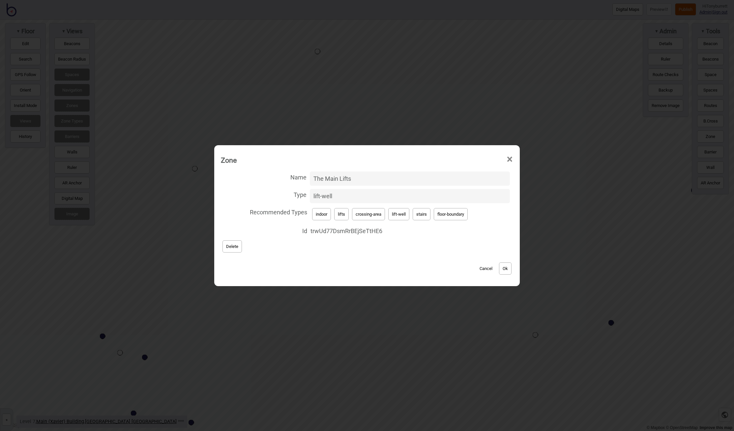
click at [504, 269] on button "Ok" at bounding box center [505, 269] width 13 height 12
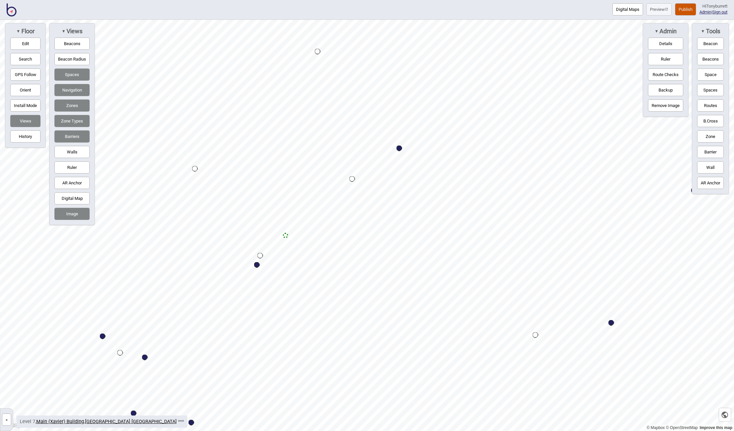
click at [10, 420] on button "»" at bounding box center [6, 420] width 9 height 12
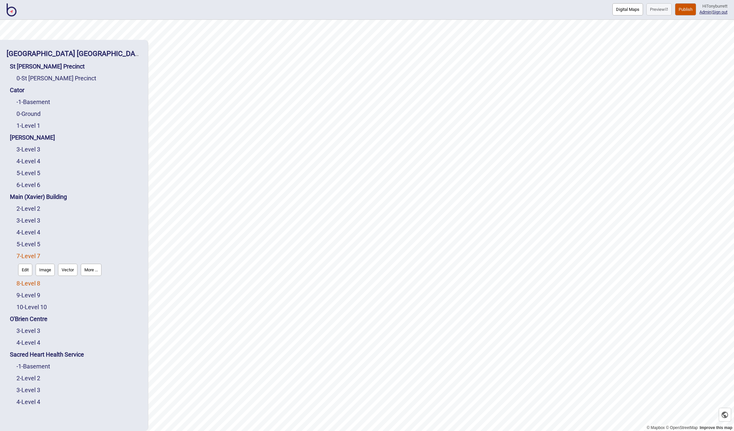
click at [33, 282] on link "8 - Level 8" at bounding box center [28, 283] width 24 height 7
click at [25, 282] on button "Edit" at bounding box center [25, 282] width 14 height 12
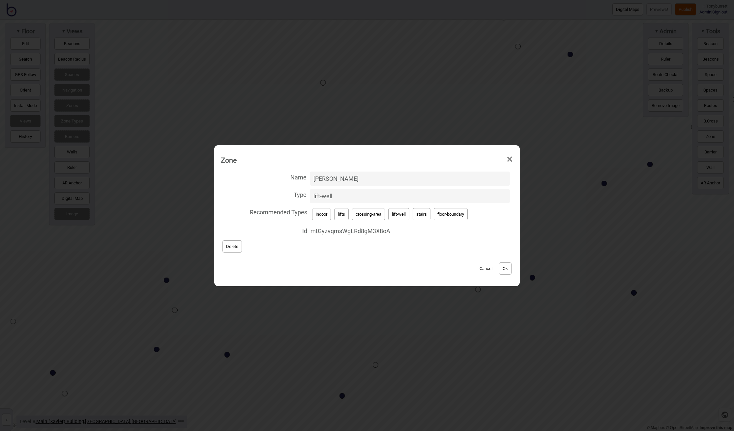
drag, startPoint x: 350, startPoint y: 181, endPoint x: 273, endPoint y: 177, distance: 76.6
click at [273, 177] on label "Name Xavier Lifts" at bounding box center [367, 178] width 292 height 17
click at [310, 177] on input "Xavier Lifts" at bounding box center [410, 179] width 200 height 14
paste input "The Main"
type input "The Main Lifts"
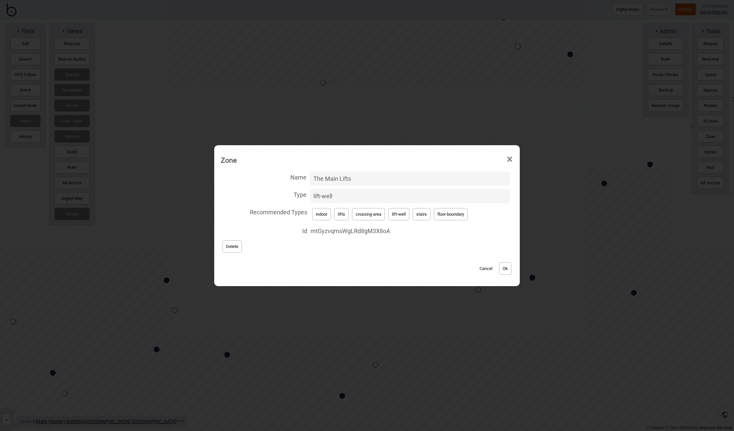
click at [503, 267] on button "Ok" at bounding box center [505, 269] width 13 height 12
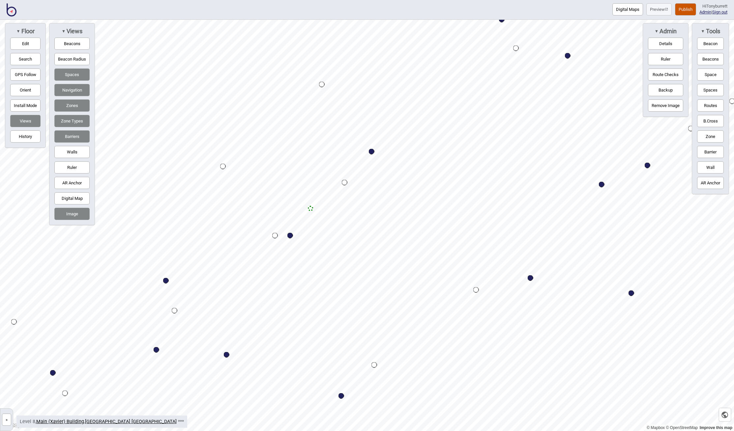
click at [4, 420] on button "»" at bounding box center [6, 420] width 9 height 12
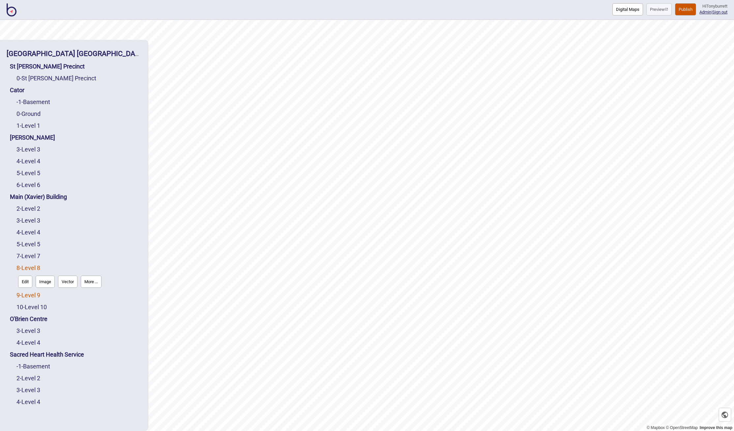
click at [27, 298] on link "9 - Level 9" at bounding box center [28, 295] width 24 height 7
click at [25, 299] on button "Edit" at bounding box center [25, 294] width 14 height 12
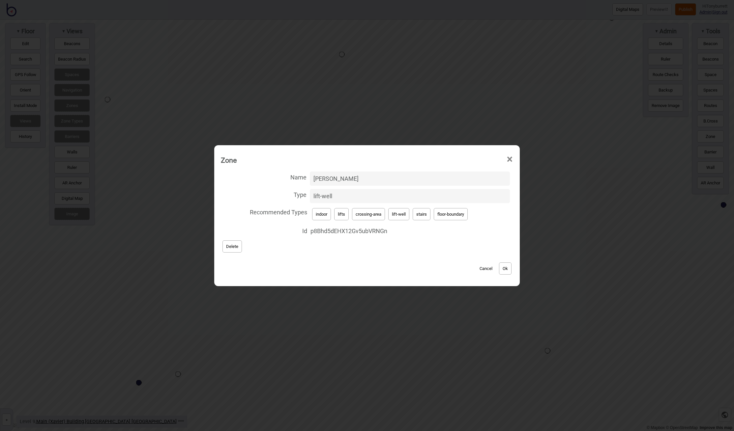
drag, startPoint x: 344, startPoint y: 179, endPoint x: 269, endPoint y: 179, distance: 75.8
click at [269, 179] on label "Name Xavier Lifts" at bounding box center [367, 178] width 292 height 17
click at [310, 179] on input "Xavier Lifts" at bounding box center [410, 179] width 200 height 14
paste input "The Main"
type input "The Main Lifts"
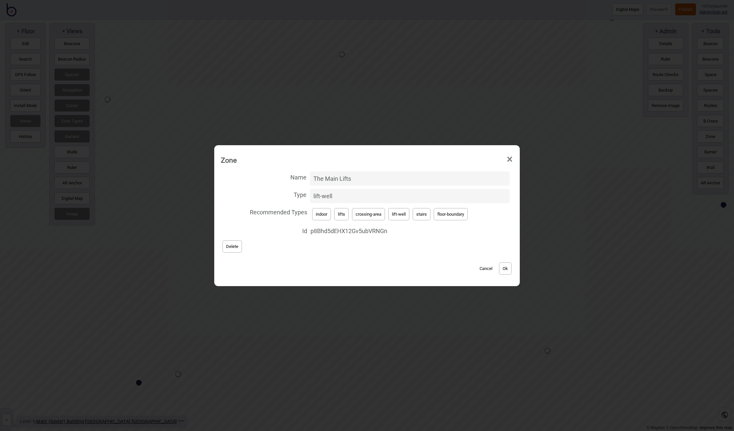
click at [502, 269] on button "Ok" at bounding box center [505, 269] width 13 height 12
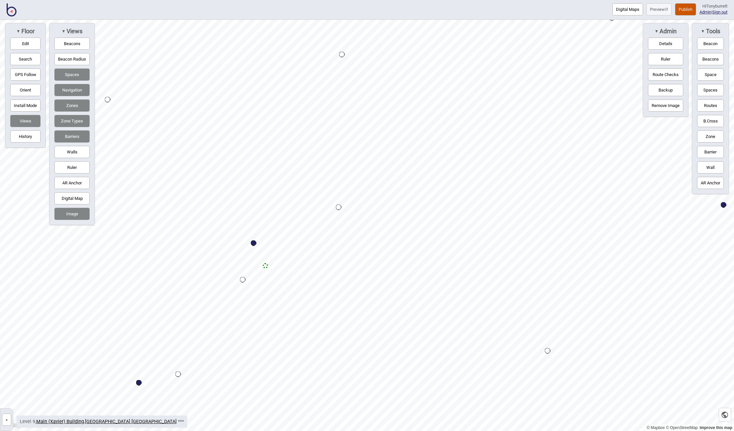
click at [7, 419] on button "»" at bounding box center [6, 420] width 9 height 12
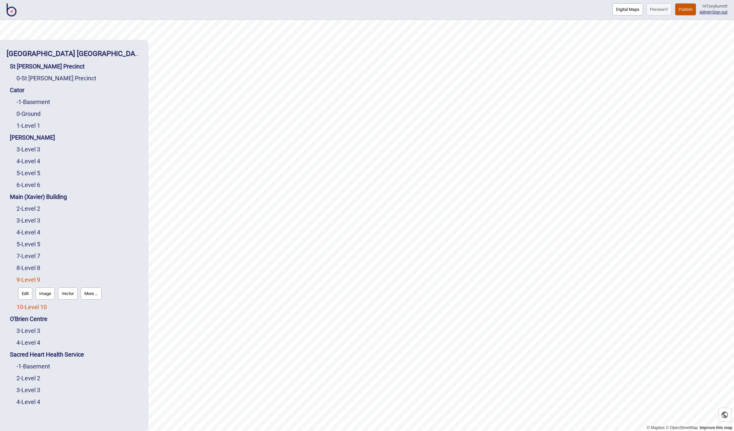
click at [29, 305] on link "10 - Level 10" at bounding box center [31, 307] width 30 height 7
click at [24, 305] on button "Edit" at bounding box center [25, 306] width 14 height 12
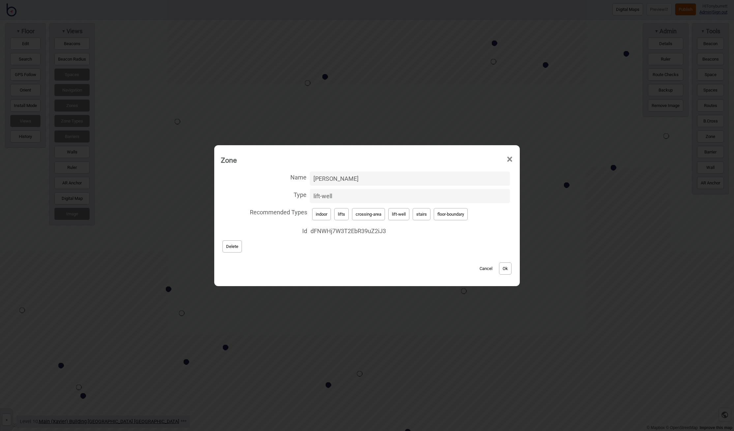
drag, startPoint x: 355, startPoint y: 178, endPoint x: 303, endPoint y: 175, distance: 52.1
click at [304, 174] on label "Name Xavier Lifts" at bounding box center [367, 178] width 292 height 17
click at [310, 174] on input "Xavier Lifts" at bounding box center [410, 179] width 200 height 14
paste input "The Main"
type input "The Main Lifts"
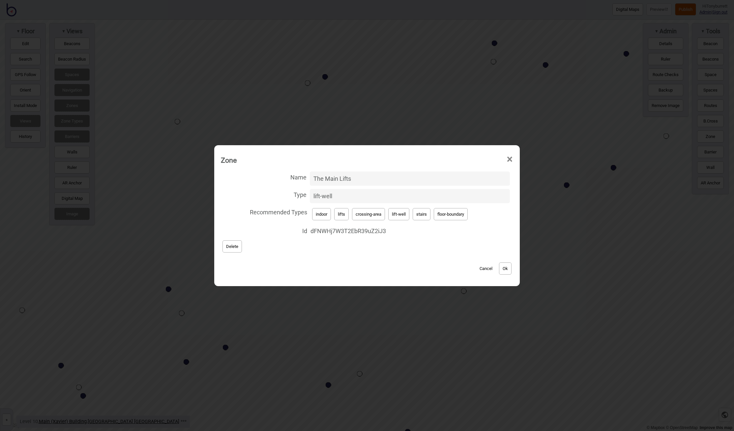
click at [501, 268] on button "Ok" at bounding box center [505, 269] width 13 height 12
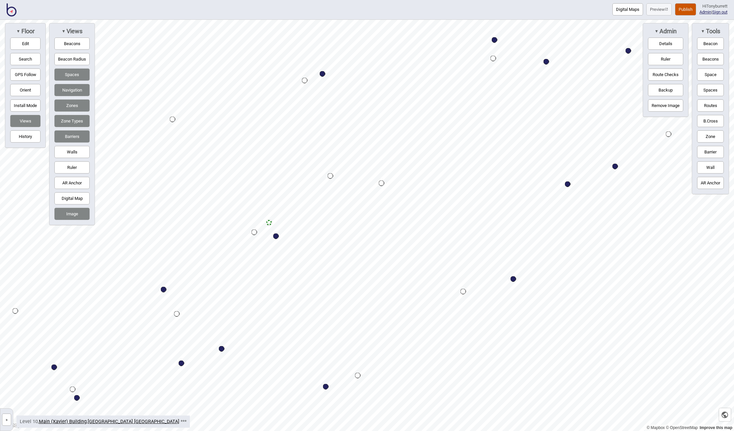
click at [681, 7] on button "Publish" at bounding box center [685, 9] width 21 height 12
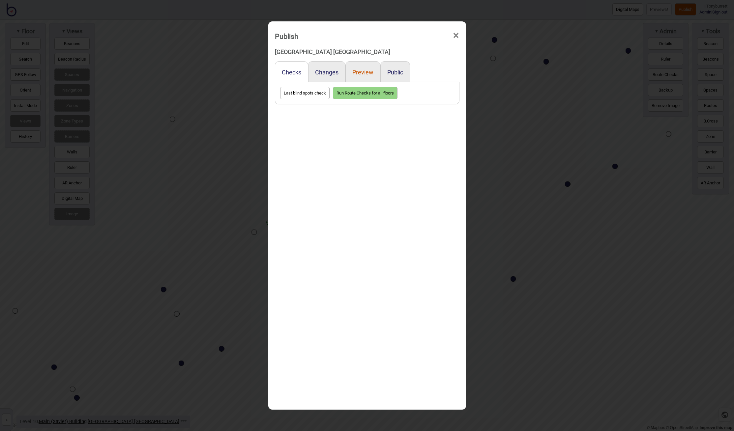
click at [361, 71] on button "Preview" at bounding box center [362, 72] width 21 height 7
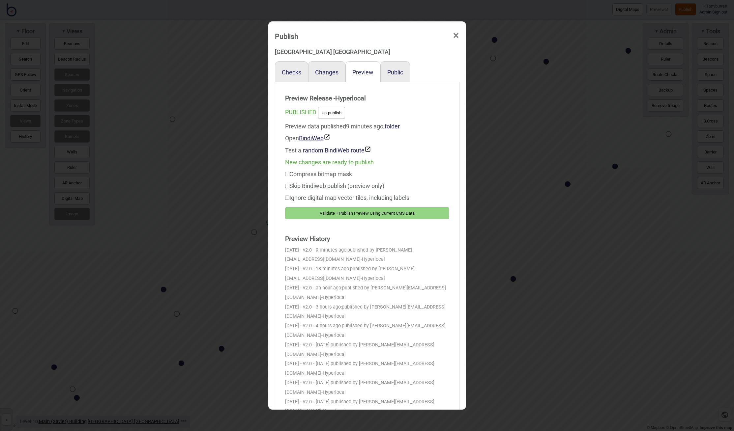
drag, startPoint x: 358, startPoint y: 216, endPoint x: 362, endPoint y: 216, distance: 4.0
click at [358, 216] on button "Validate + Publish Preview Using Current CMS Data" at bounding box center [367, 213] width 164 height 12
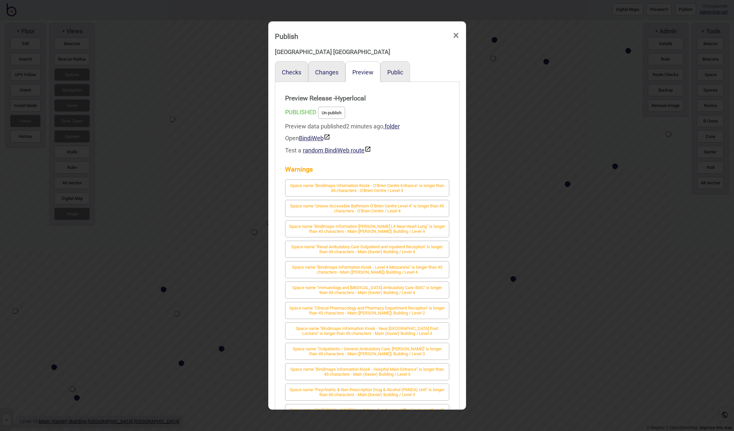
click at [456, 36] on span "×" at bounding box center [455, 36] width 7 height 22
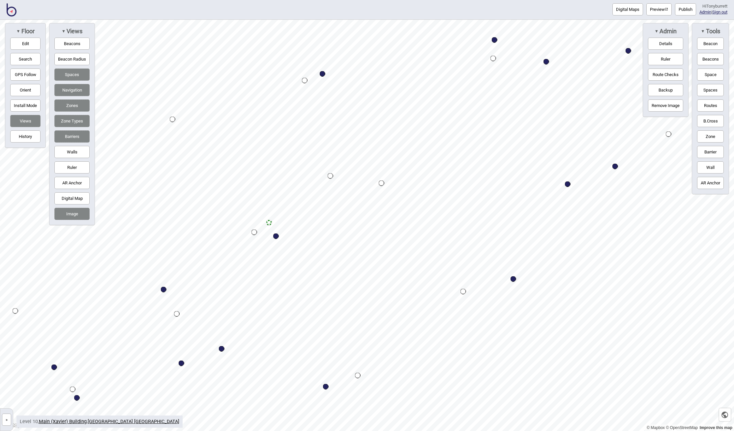
click at [6, 421] on button "»" at bounding box center [6, 420] width 9 height 12
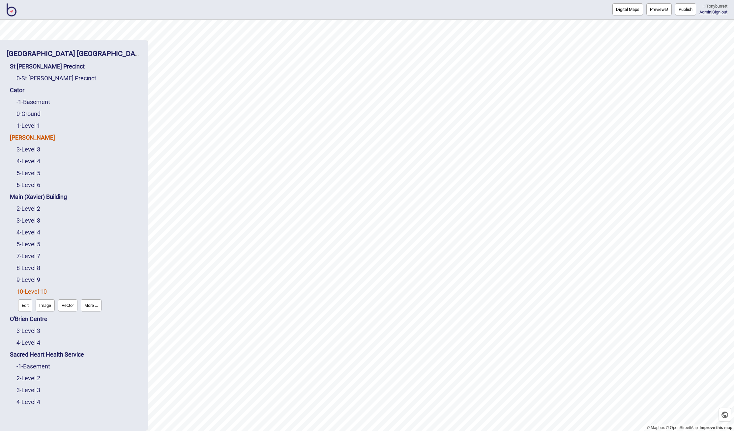
click at [27, 135] on link "De Lacy" at bounding box center [32, 137] width 45 height 7
click at [70, 151] on button "Connections" at bounding box center [66, 151] width 31 height 12
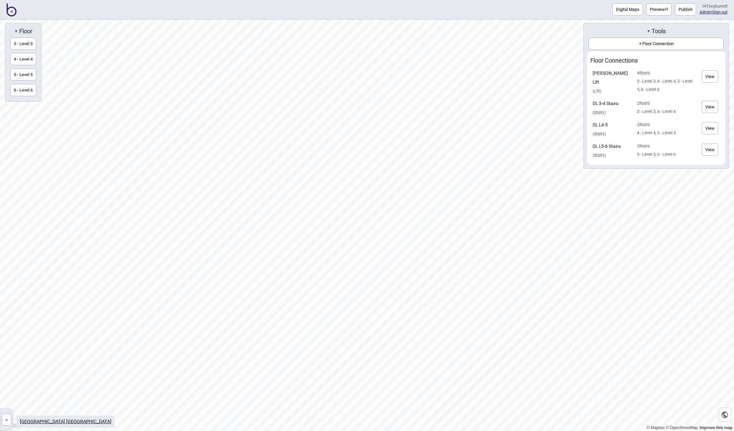
drag, startPoint x: 7, startPoint y: 420, endPoint x: 12, endPoint y: 395, distance: 25.0
click at [8, 416] on button "»" at bounding box center [6, 420] width 9 height 12
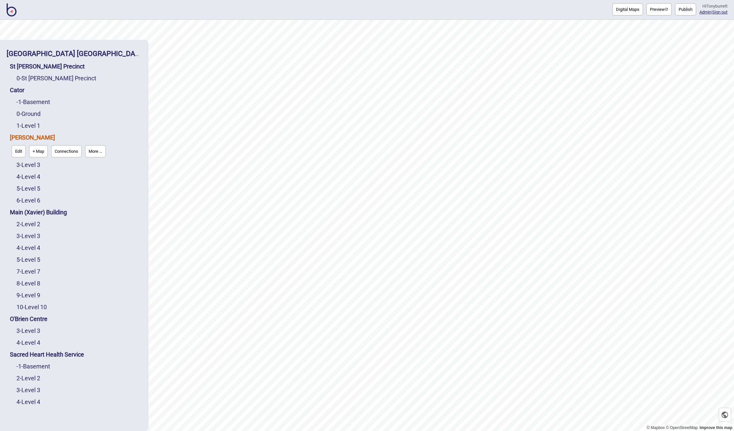
click at [67, 153] on button "Connections" at bounding box center [66, 151] width 31 height 12
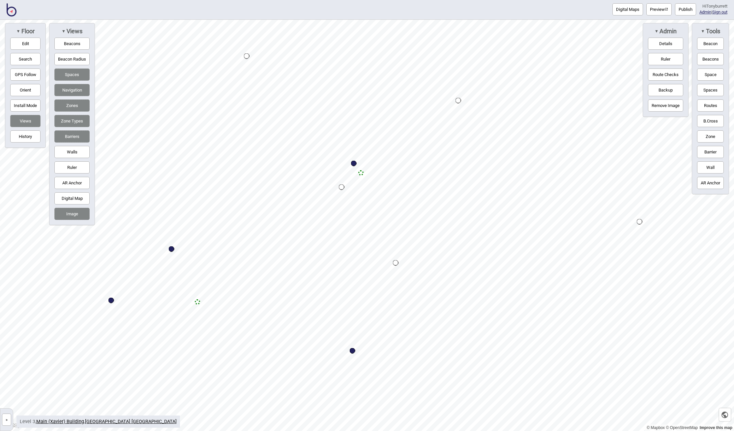
click at [10, 13] on img at bounding box center [12, 9] width 10 height 13
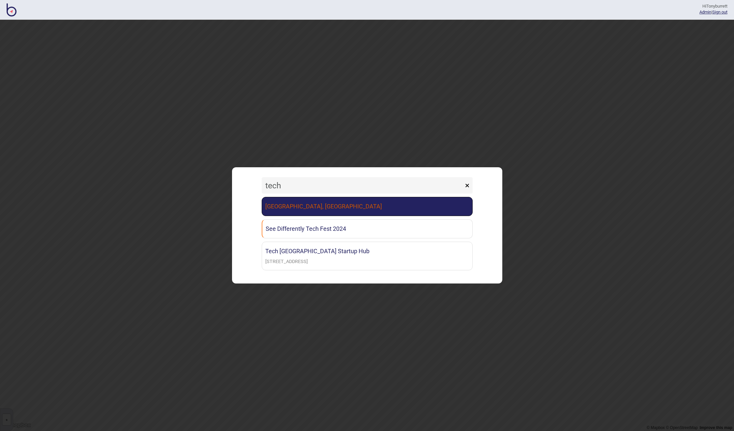
type input "tech"
click at [365, 204] on link "Canberra Institute of Technology, Woden Campus" at bounding box center [367, 206] width 211 height 19
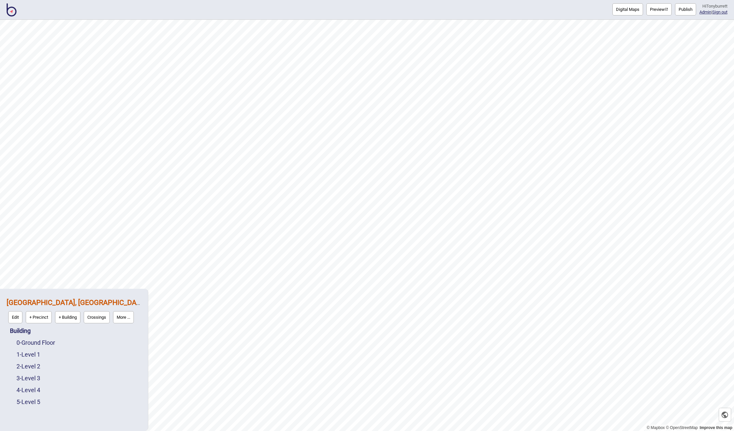
click at [130, 318] on button "More ..." at bounding box center [123, 317] width 21 height 12
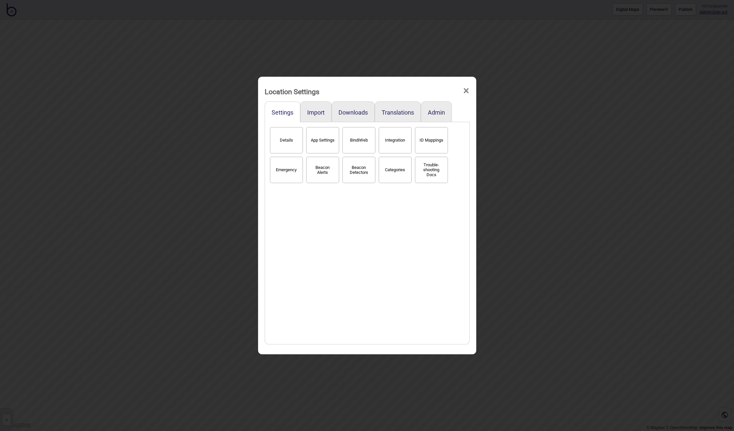
click at [362, 134] on button "BindiWeb" at bounding box center [358, 140] width 33 height 26
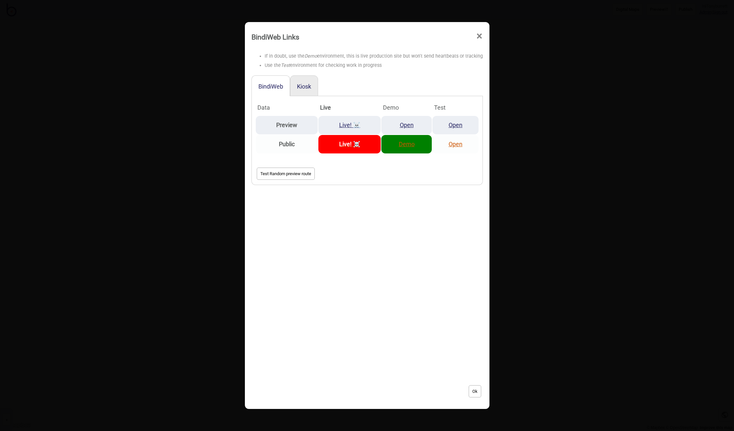
click at [411, 145] on link "Demo" at bounding box center [407, 144] width 16 height 7
click at [538, 175] on div "BindiWeb Links × If in doubt, use the Demo environment, this is live production…" at bounding box center [367, 215] width 734 height 431
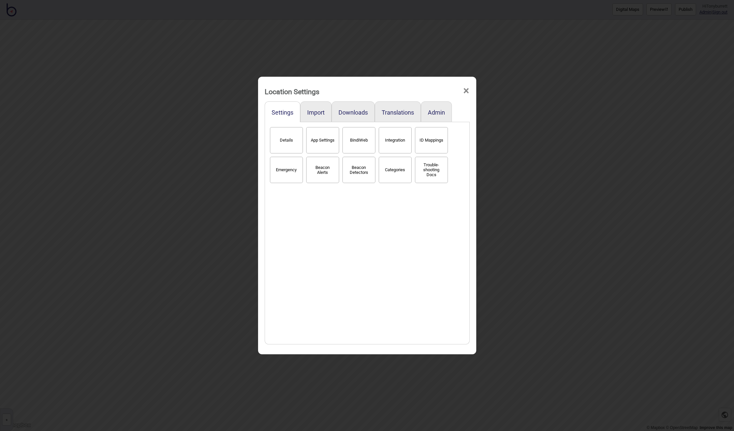
click at [356, 137] on button "BindiWeb" at bounding box center [358, 140] width 33 height 26
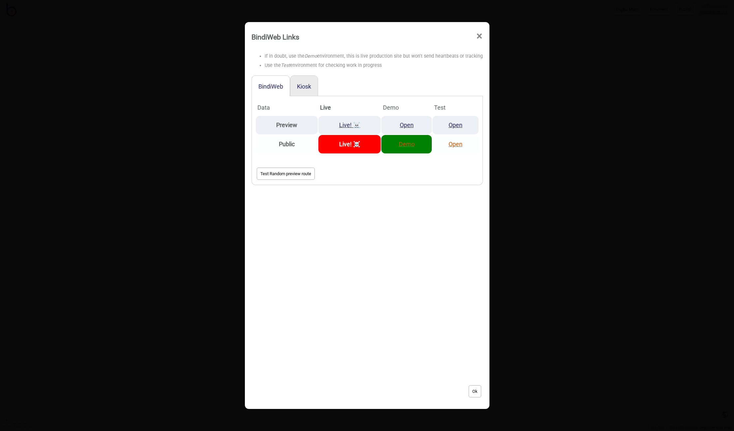
click at [410, 143] on link "Demo" at bounding box center [407, 144] width 16 height 7
click at [480, 35] on span "×" at bounding box center [479, 36] width 7 height 22
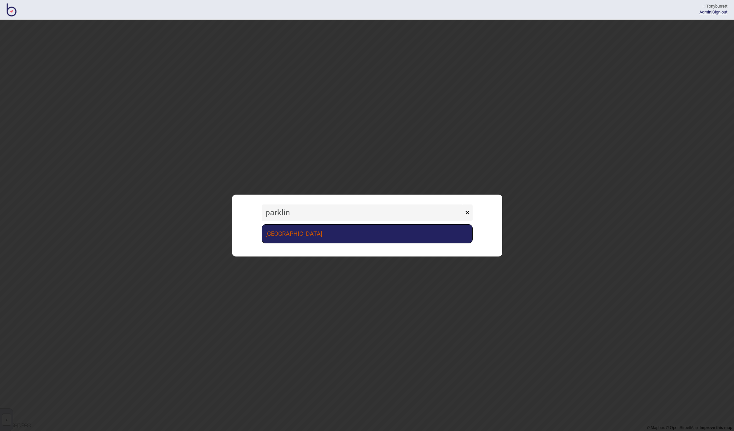
type input "parklin"
click at [286, 236] on link "Parkline Place" at bounding box center [367, 233] width 211 height 19
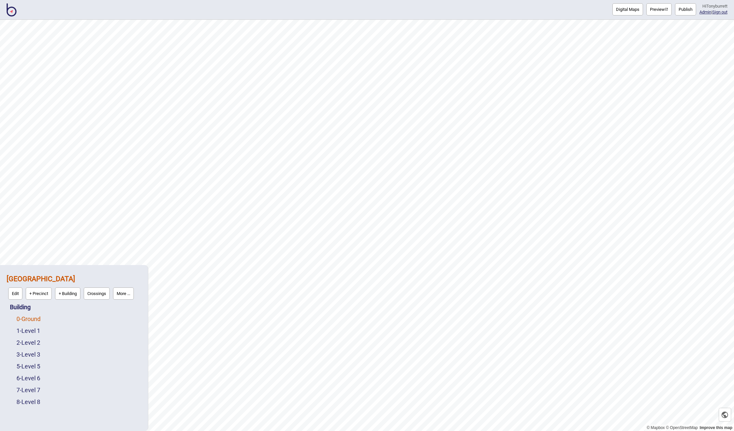
click at [32, 318] on link "0 - Ground" at bounding box center [28, 319] width 24 height 7
click at [28, 320] on button "Edit" at bounding box center [25, 317] width 14 height 12
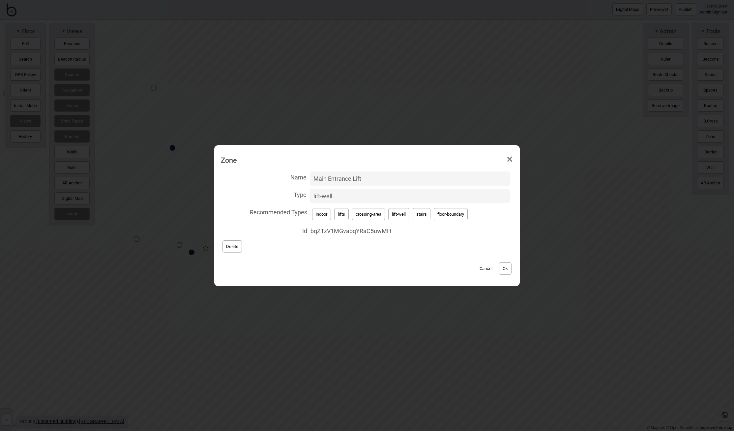
click at [489, 269] on button "Cancel" at bounding box center [485, 269] width 19 height 12
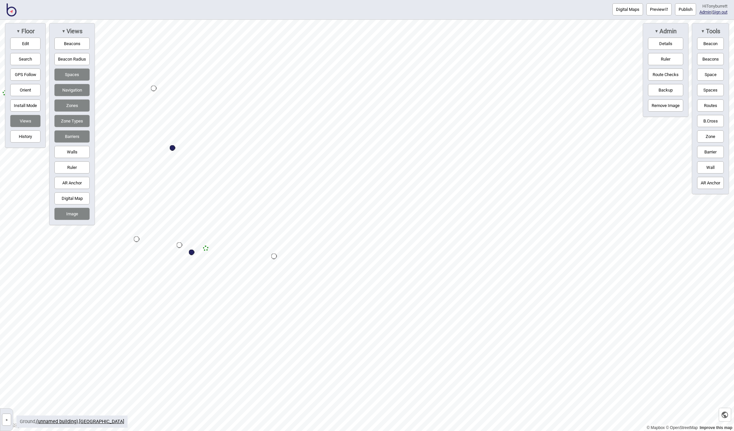
click at [9, 418] on button "»" at bounding box center [6, 420] width 9 height 12
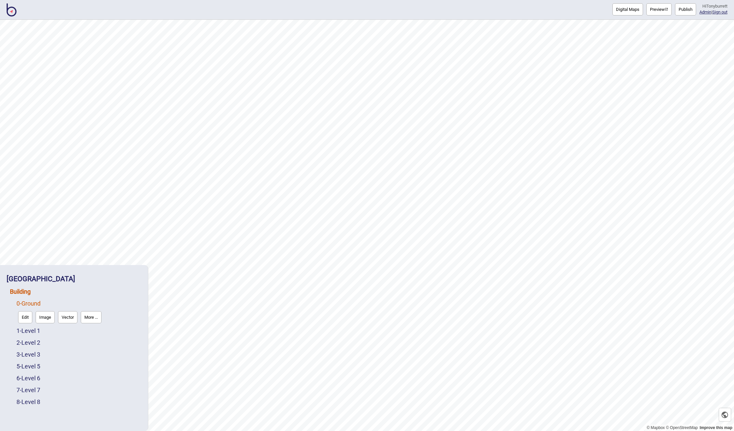
click at [26, 293] on link "Building" at bounding box center [20, 291] width 21 height 7
click at [73, 306] on button "Connections" at bounding box center [66, 306] width 31 height 12
